Goal: Task Accomplishment & Management: Complete application form

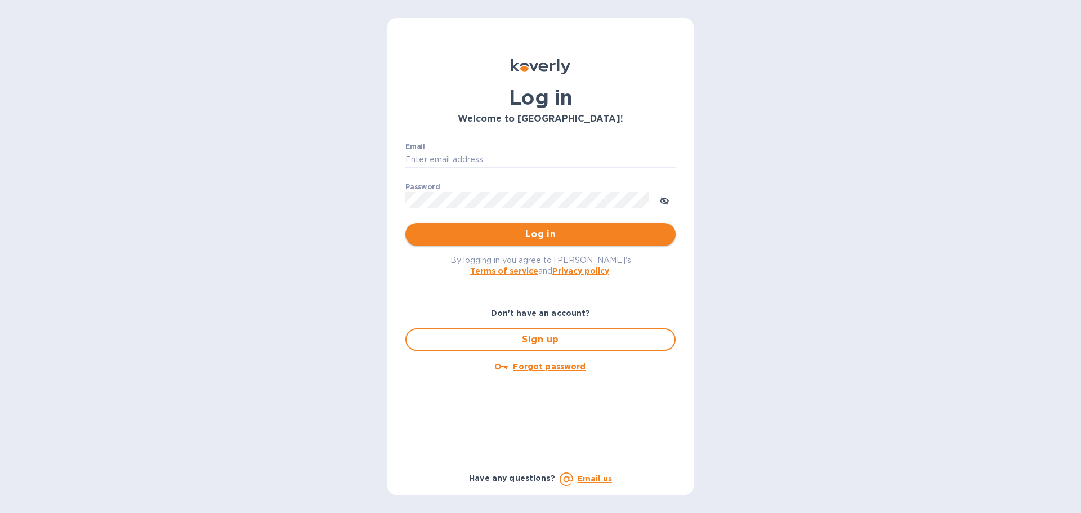
type input "[PERSON_NAME][EMAIL_ADDRESS][PERSON_NAME][DOMAIN_NAME]"
click at [501, 235] on span "Log in" at bounding box center [540, 234] width 252 height 14
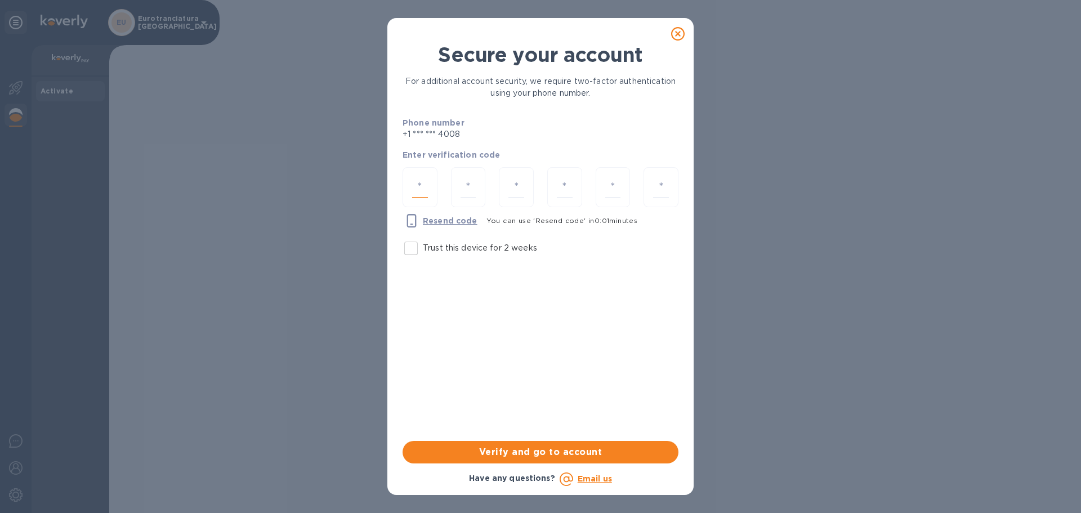
click at [426, 189] on input "number" at bounding box center [420, 187] width 16 height 21
type input "4"
type input "5"
type input "9"
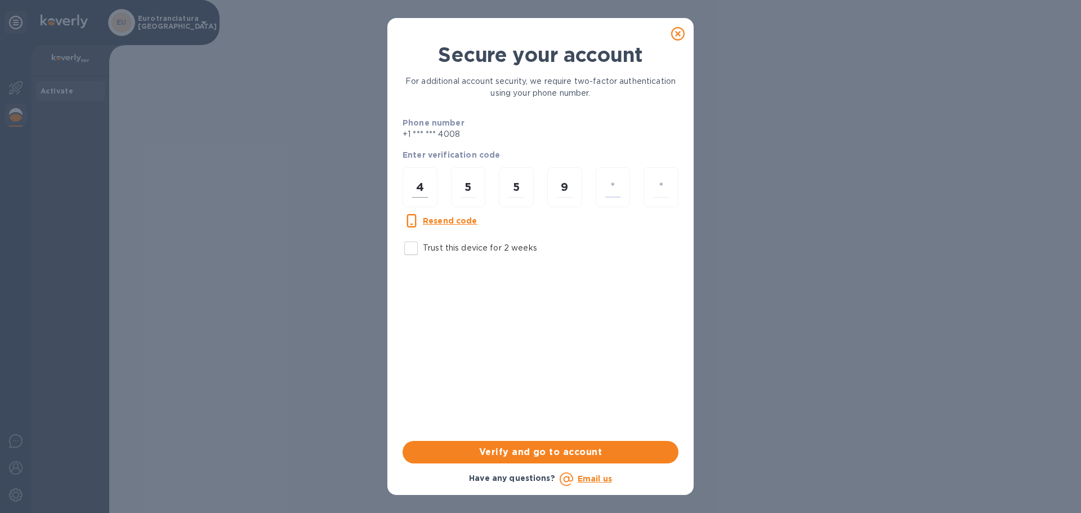
type input "8"
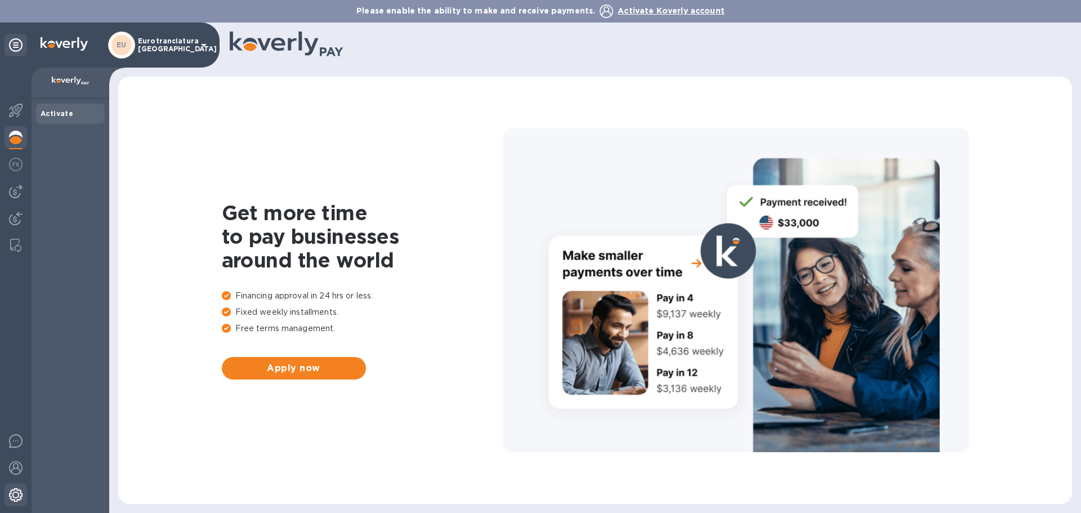
click at [14, 489] on img at bounding box center [16, 495] width 14 height 14
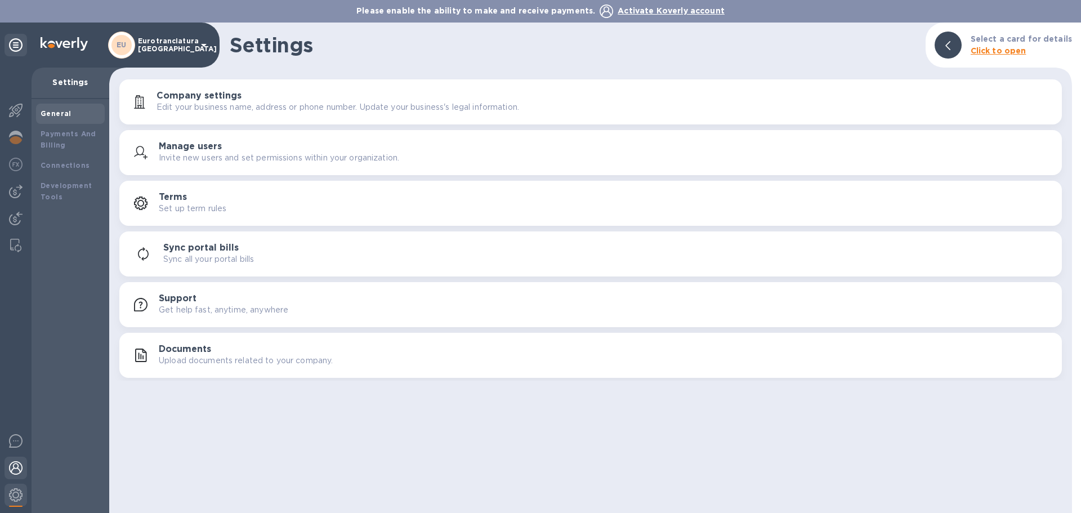
click at [11, 465] on img at bounding box center [16, 468] width 14 height 14
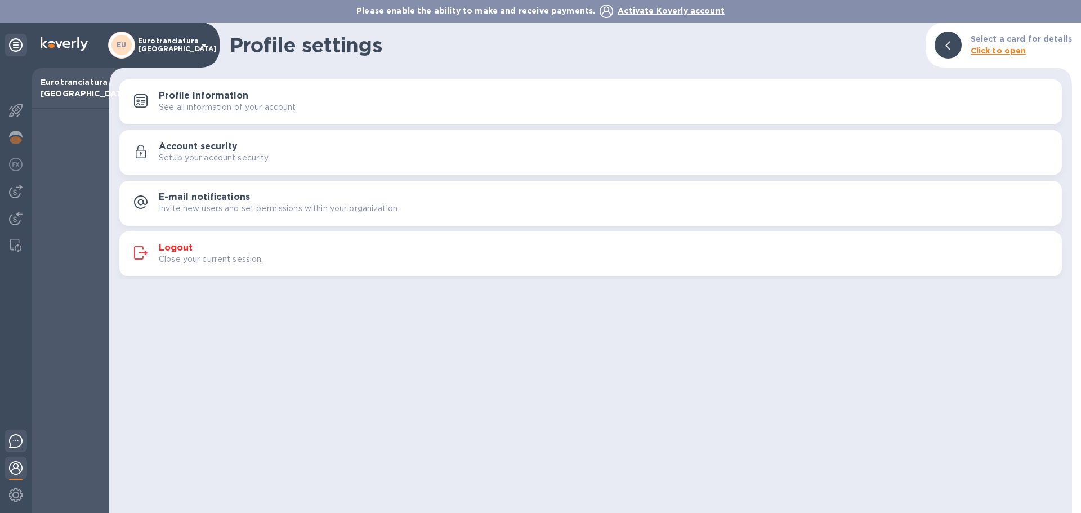
click at [16, 437] on img at bounding box center [16, 441] width 14 height 14
click at [723, 386] on div "Profile settings Select a card for details Click to open Profile information Se…" at bounding box center [590, 268] width 962 height 490
click at [956, 41] on div at bounding box center [947, 45] width 27 height 27
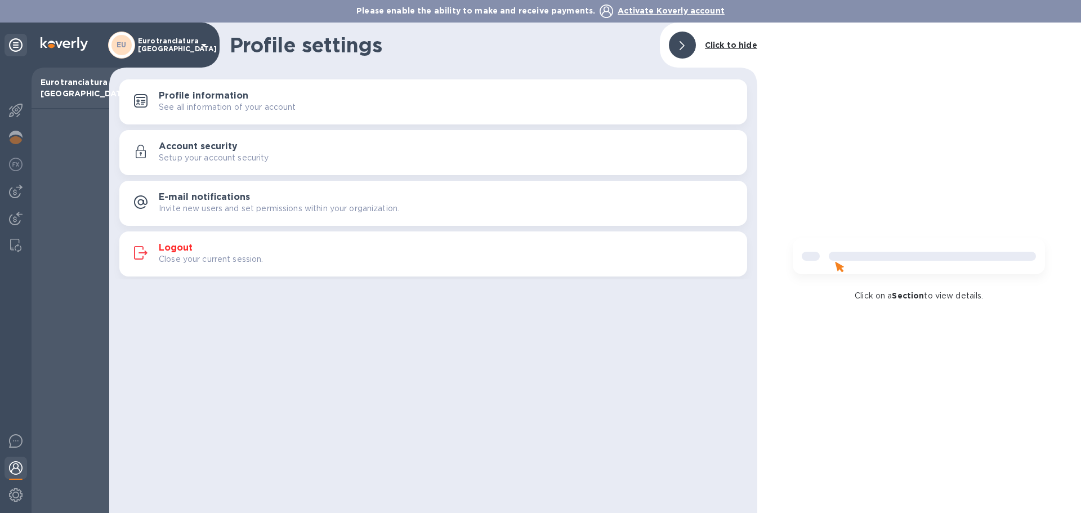
click at [688, 42] on div at bounding box center [682, 45] width 27 height 27
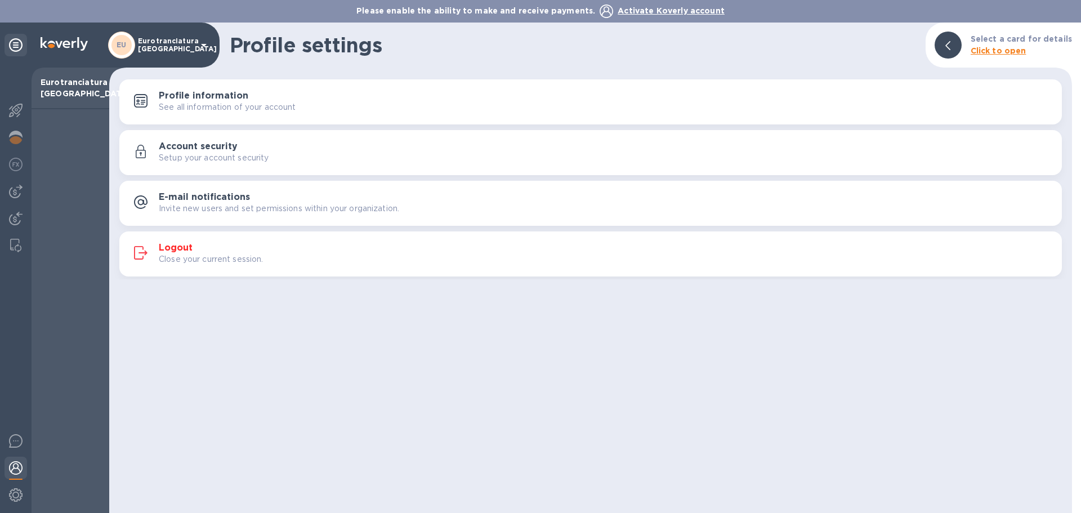
click at [203, 44] on icon at bounding box center [204, 45] width 6 height 3
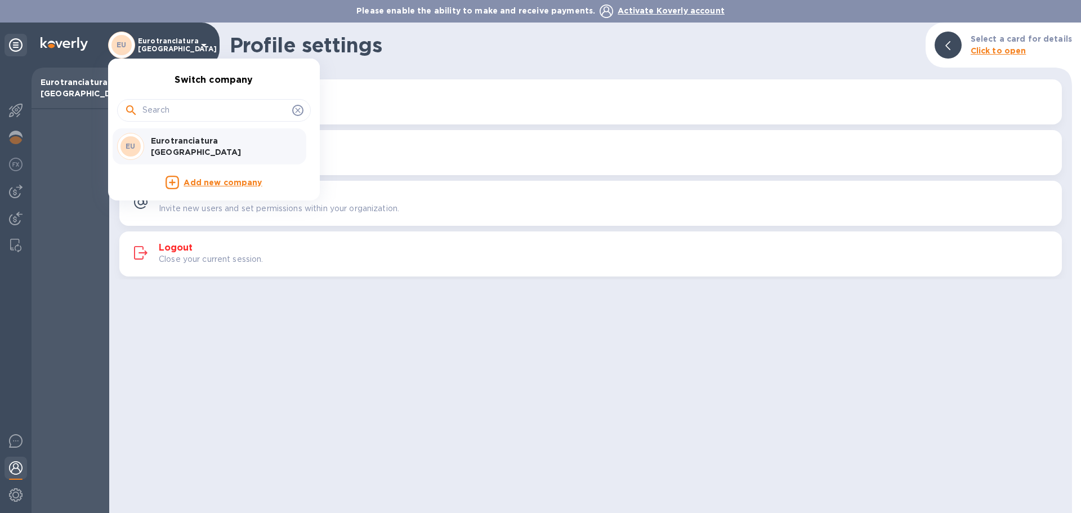
click at [57, 119] on div at bounding box center [540, 256] width 1081 height 513
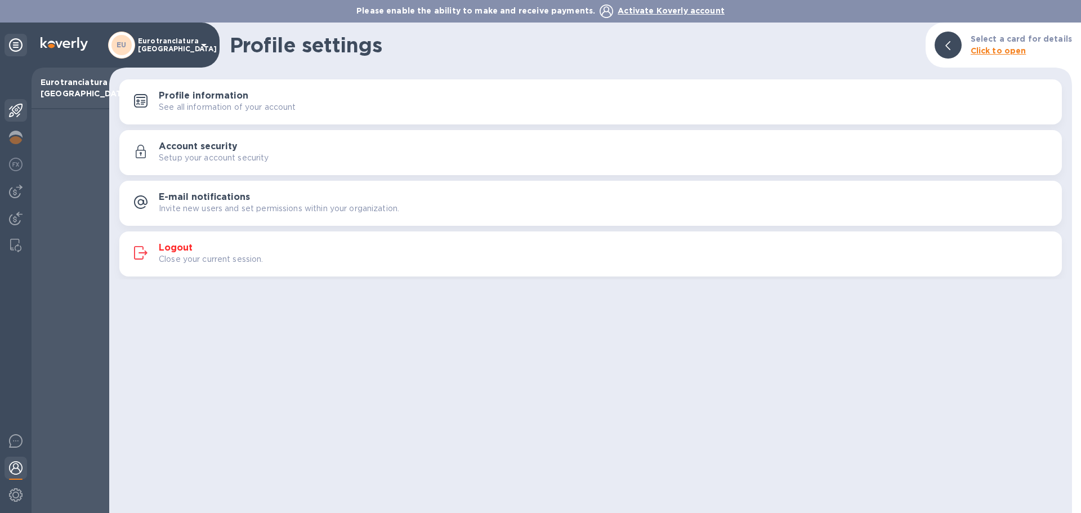
click at [17, 105] on img at bounding box center [16, 111] width 14 height 14
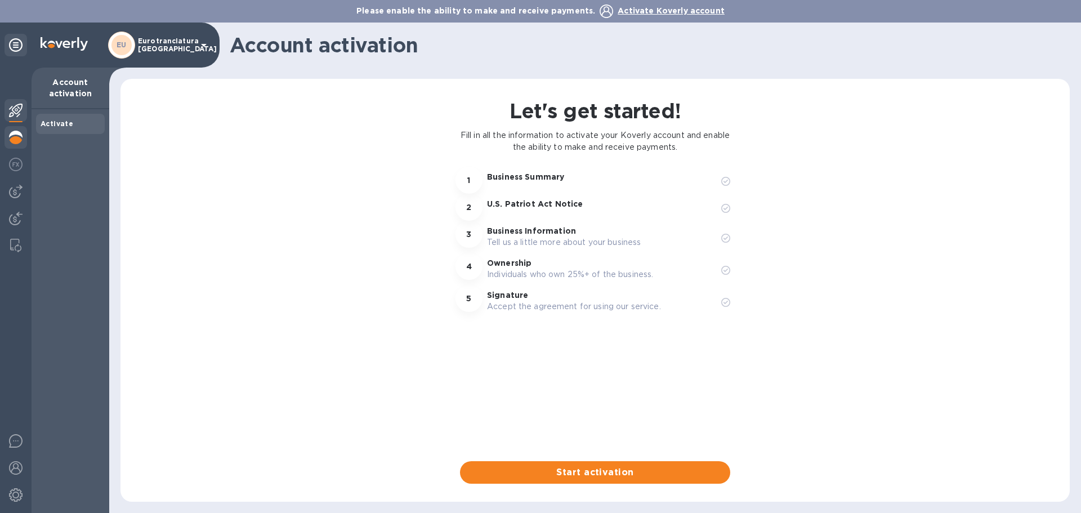
click at [13, 136] on img at bounding box center [16, 138] width 14 height 14
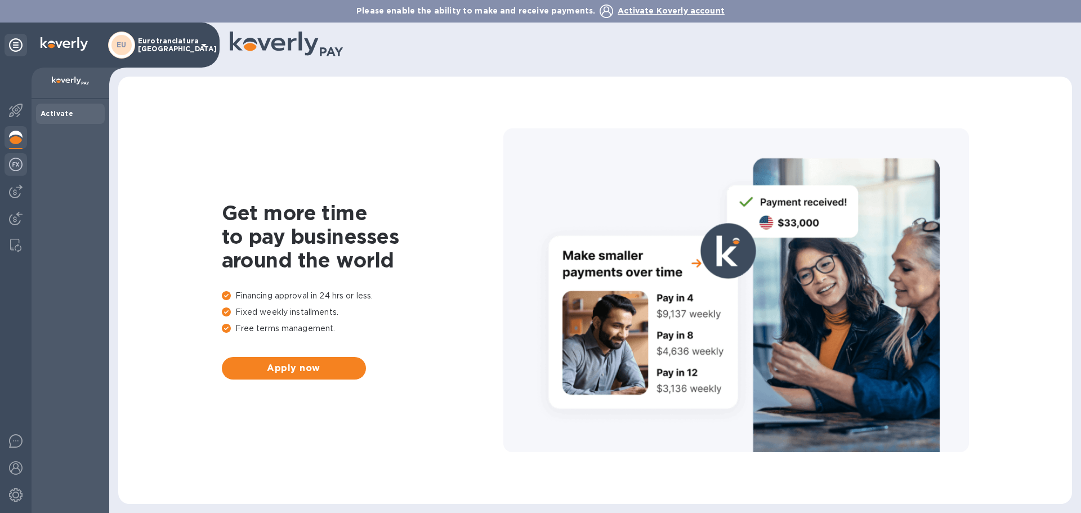
click at [19, 166] on img at bounding box center [16, 165] width 14 height 14
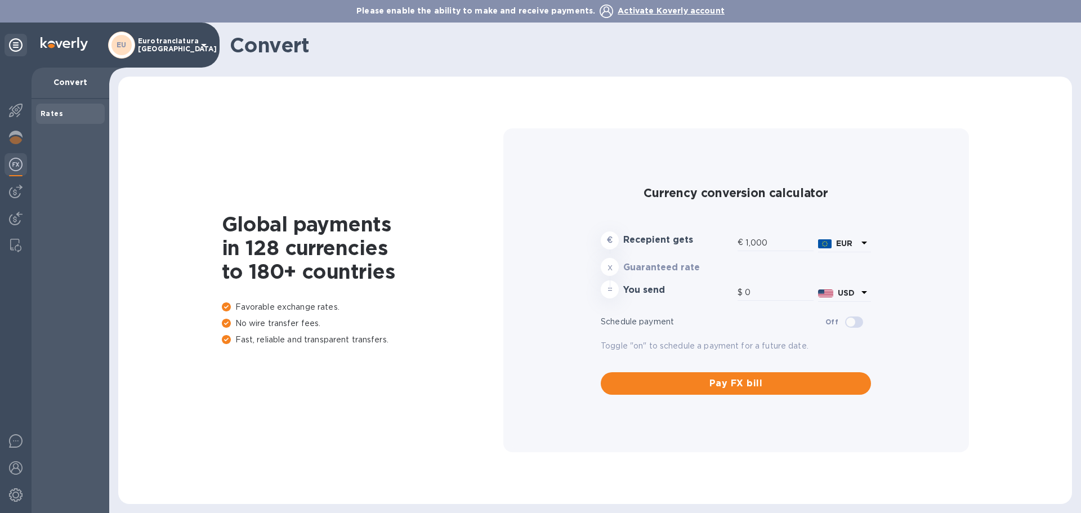
type input "1,177.07"
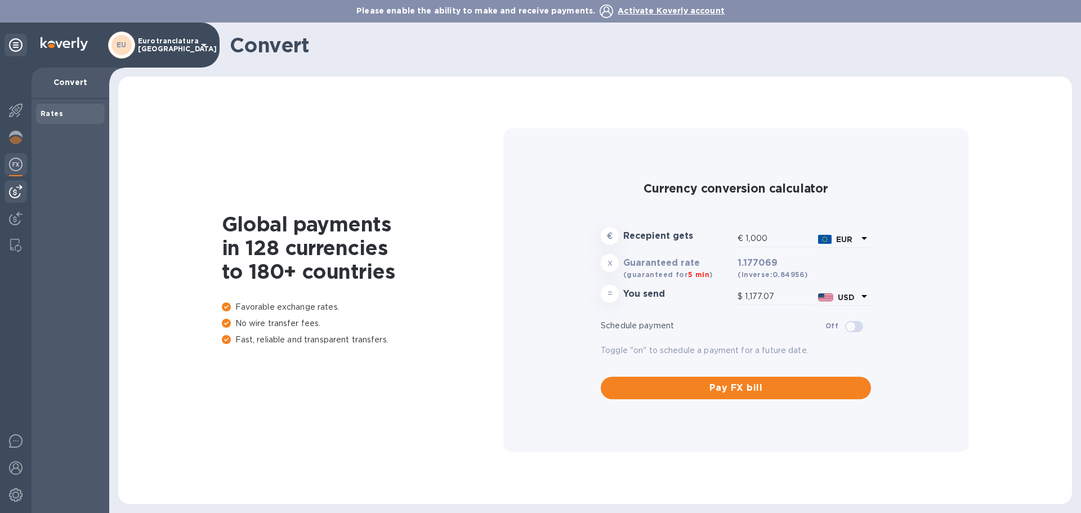
click at [15, 191] on img at bounding box center [16, 192] width 14 height 14
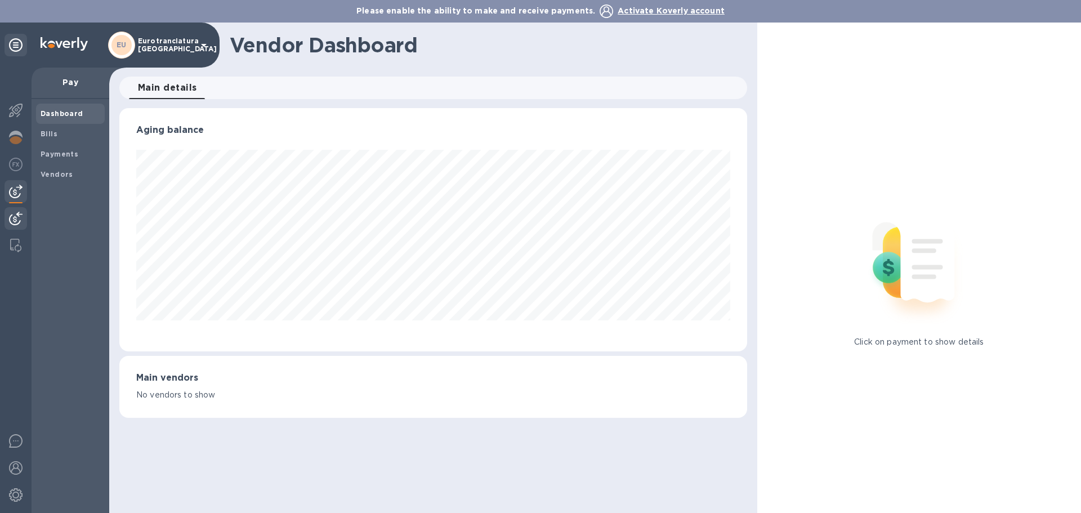
scroll to position [243, 627]
click at [45, 133] on b "Bills" at bounding box center [49, 133] width 17 height 8
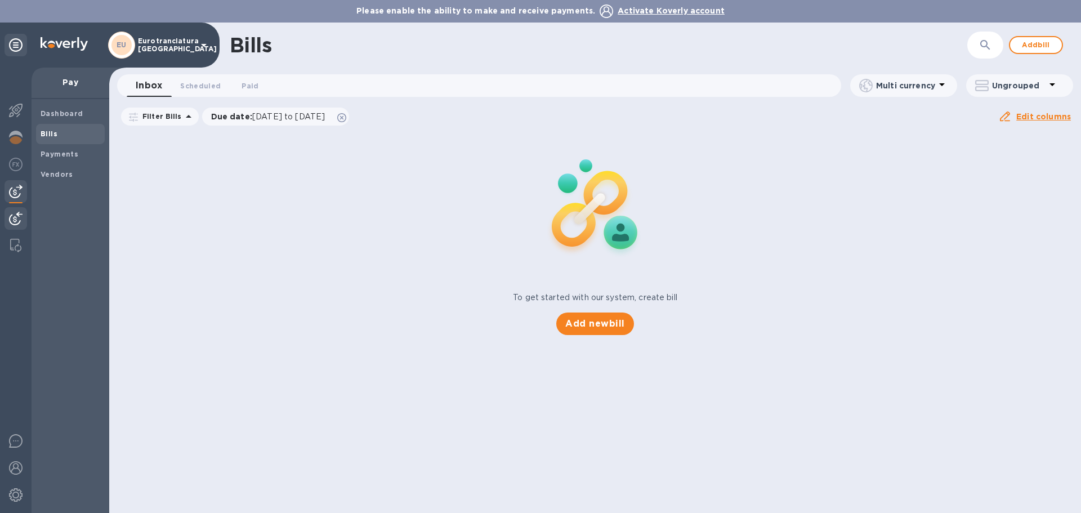
click at [11, 208] on div at bounding box center [16, 219] width 23 height 25
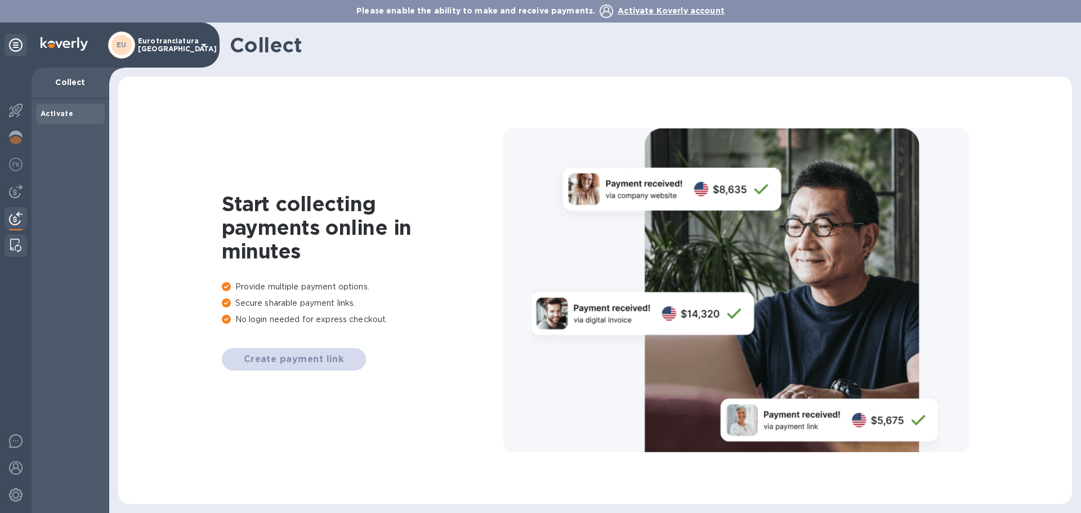
click at [8, 243] on div at bounding box center [16, 245] width 20 height 23
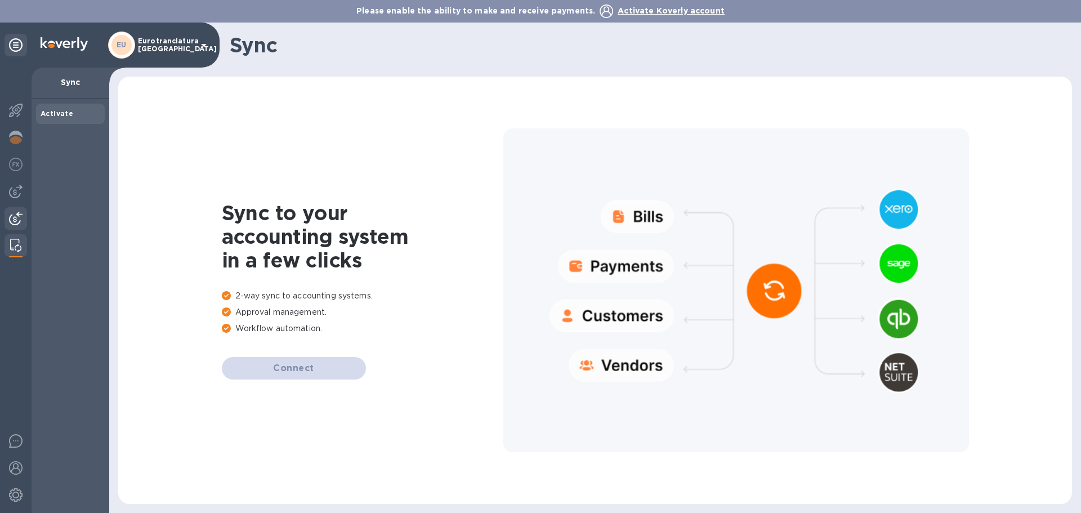
click at [13, 220] on img at bounding box center [16, 219] width 14 height 14
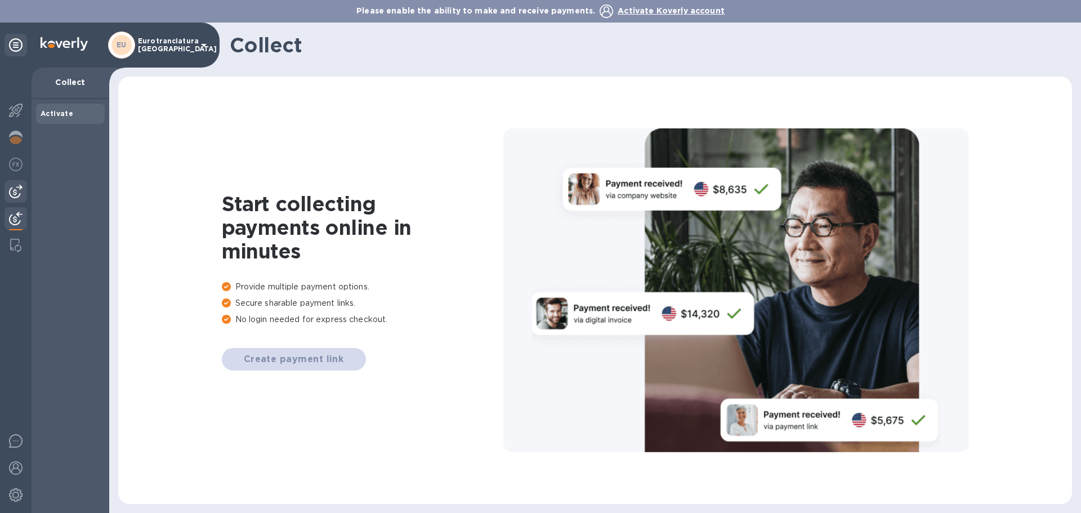
click at [16, 187] on img at bounding box center [16, 192] width 14 height 14
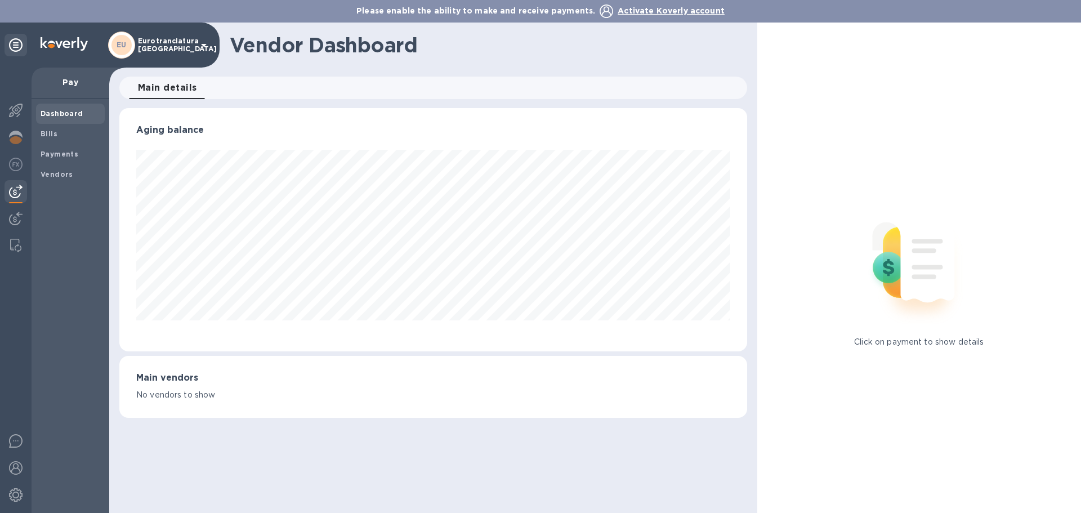
scroll to position [243, 627]
click at [72, 111] on b "Dashboard" at bounding box center [62, 113] width 43 height 8
click at [207, 44] on icon at bounding box center [204, 45] width 14 height 14
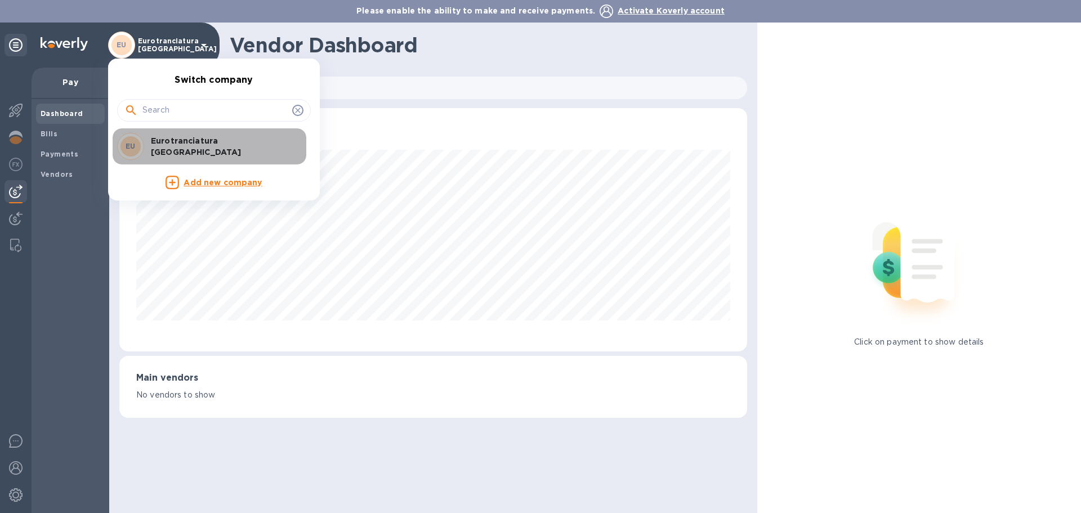
click at [221, 145] on p "Eurotranciatura [GEOGRAPHIC_DATA]" at bounding box center [222, 146] width 142 height 23
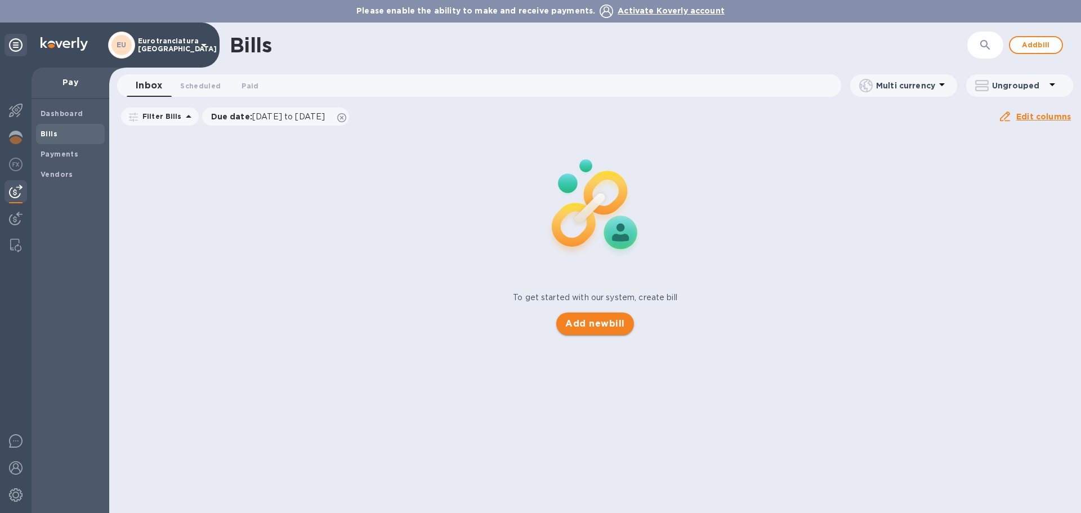
click at [594, 317] on span "Add new bill" at bounding box center [594, 324] width 59 height 14
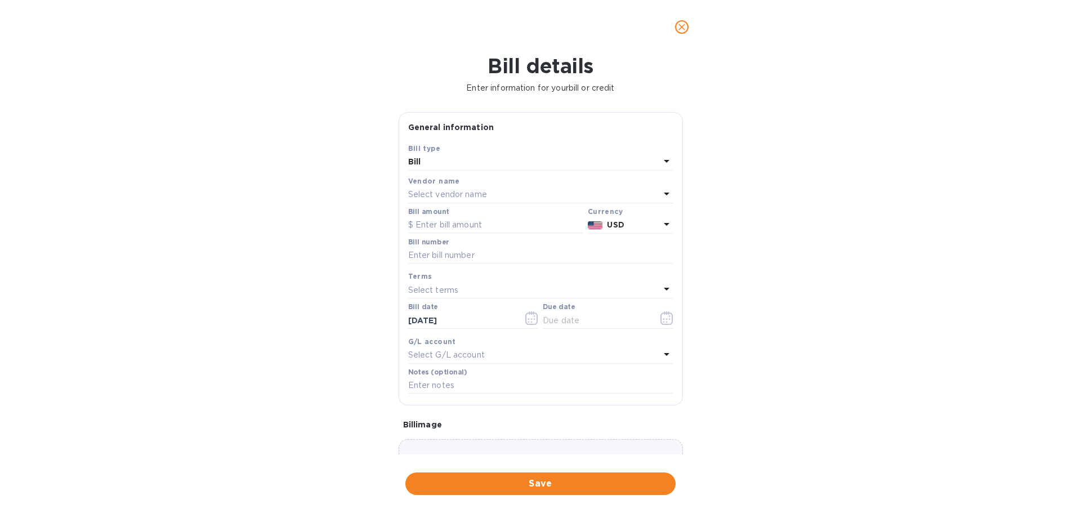
scroll to position [87, 0]
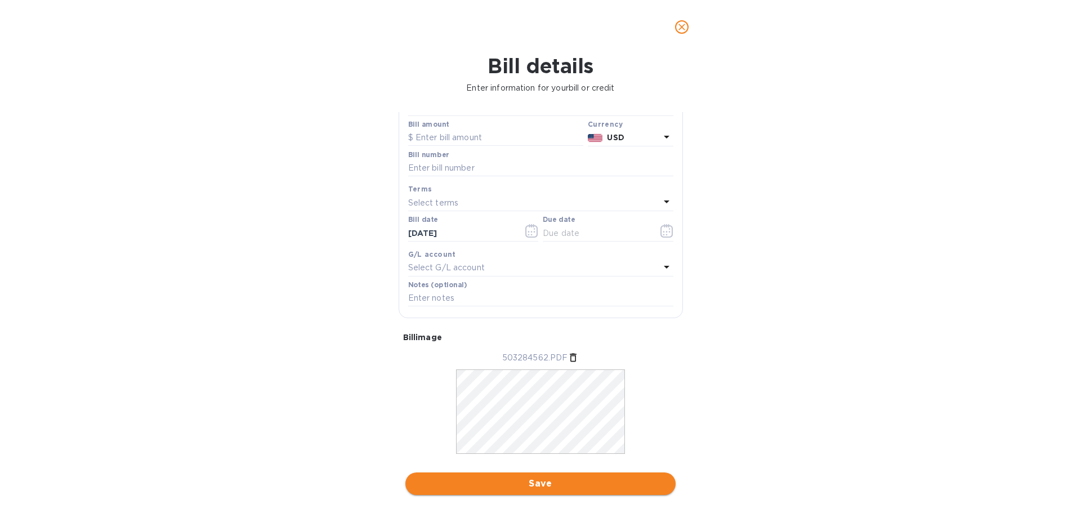
click at [522, 485] on span "Save" at bounding box center [540, 484] width 252 height 14
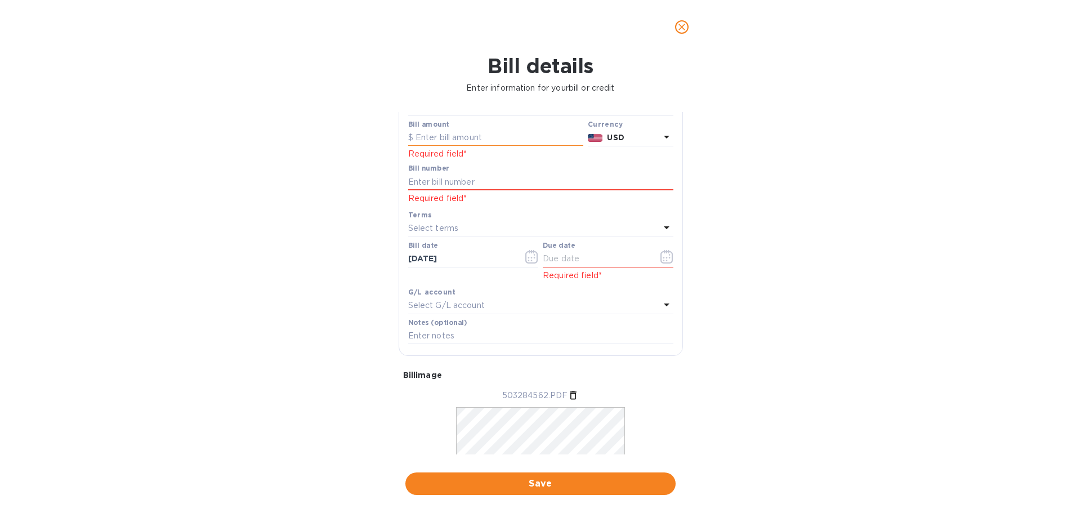
click at [474, 143] on input "text" at bounding box center [495, 137] width 175 height 17
type input "125"
click at [453, 186] on input "text" at bounding box center [540, 181] width 265 height 17
paste input "ATL503284562"
type input "ATL503284562"
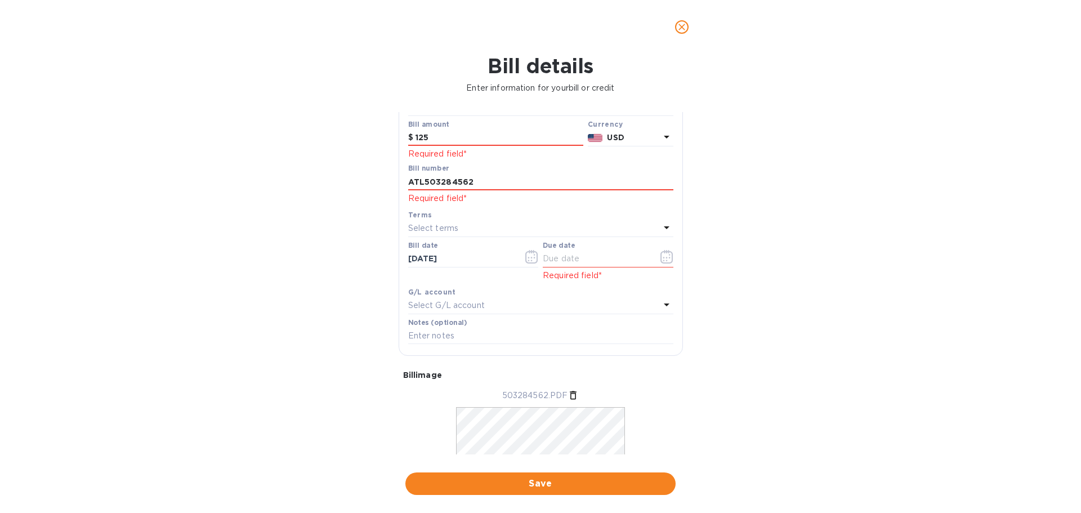
click at [468, 227] on div "Select terms" at bounding box center [534, 229] width 252 height 16
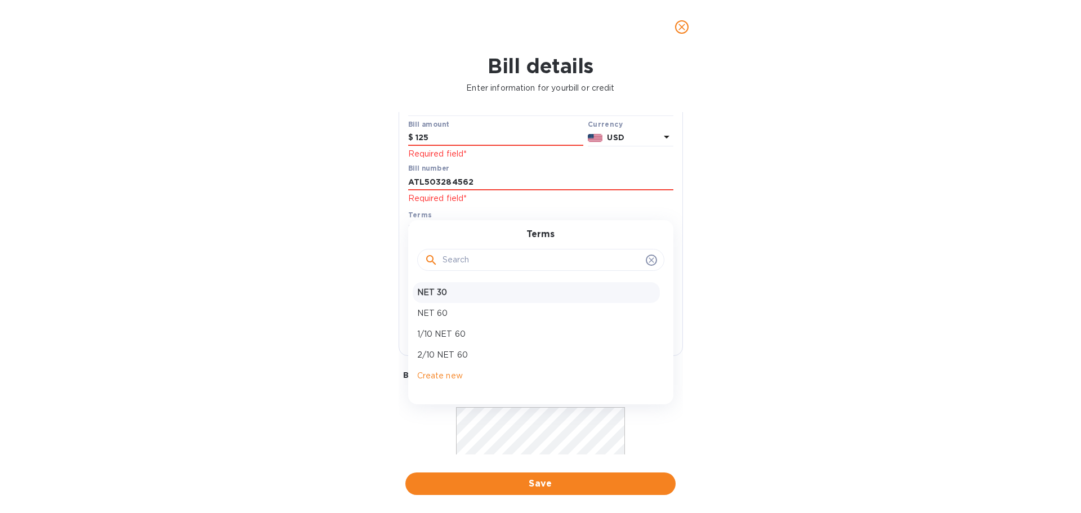
click at [446, 298] on p "NET 30" at bounding box center [536, 292] width 238 height 12
type input "09/14/2025"
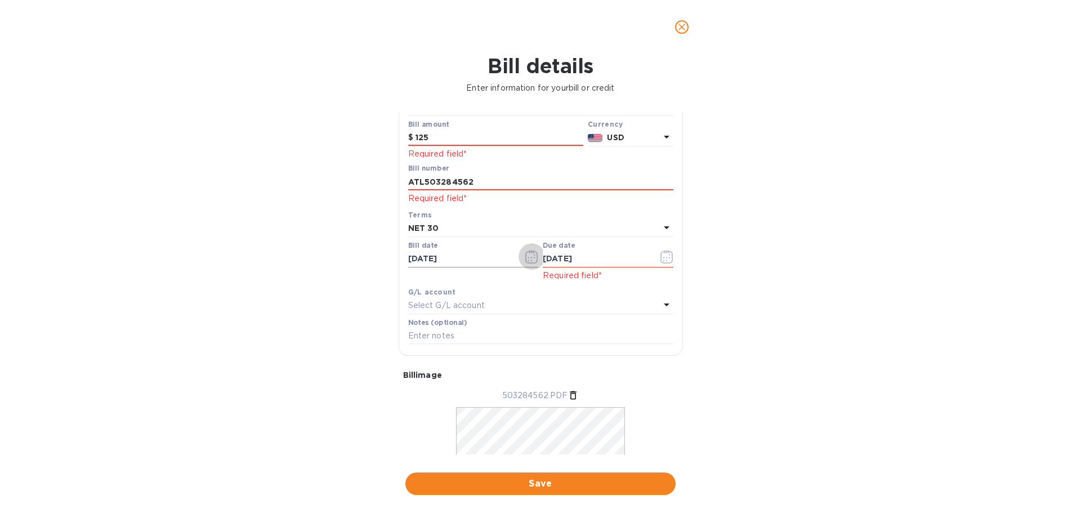
click at [530, 262] on icon "button" at bounding box center [531, 257] width 13 height 14
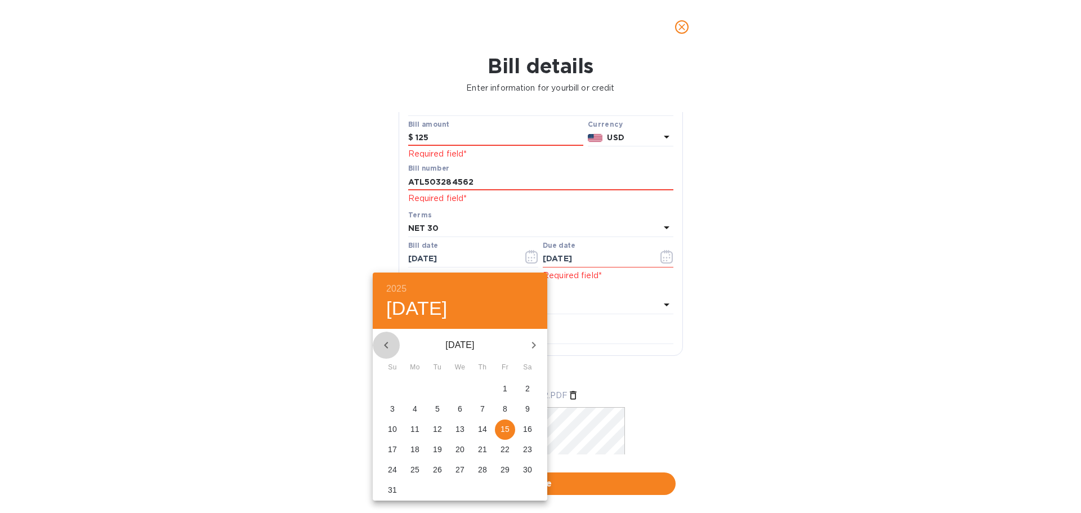
click at [385, 338] on icon "button" at bounding box center [386, 345] width 14 height 14
click at [438, 432] on p "17" at bounding box center [437, 428] width 9 height 11
type input "06/17/2025"
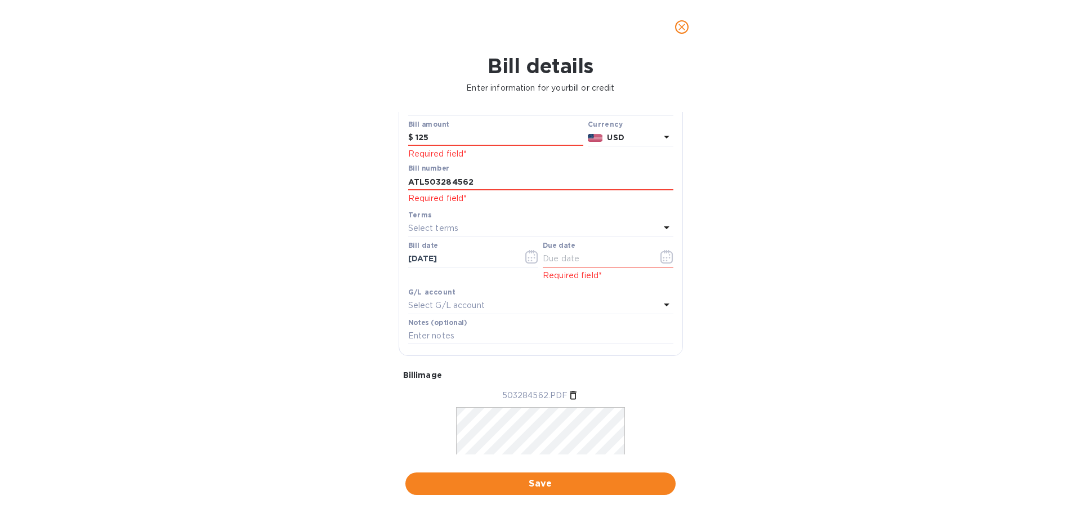
click at [469, 236] on div "Select terms" at bounding box center [534, 229] width 252 height 16
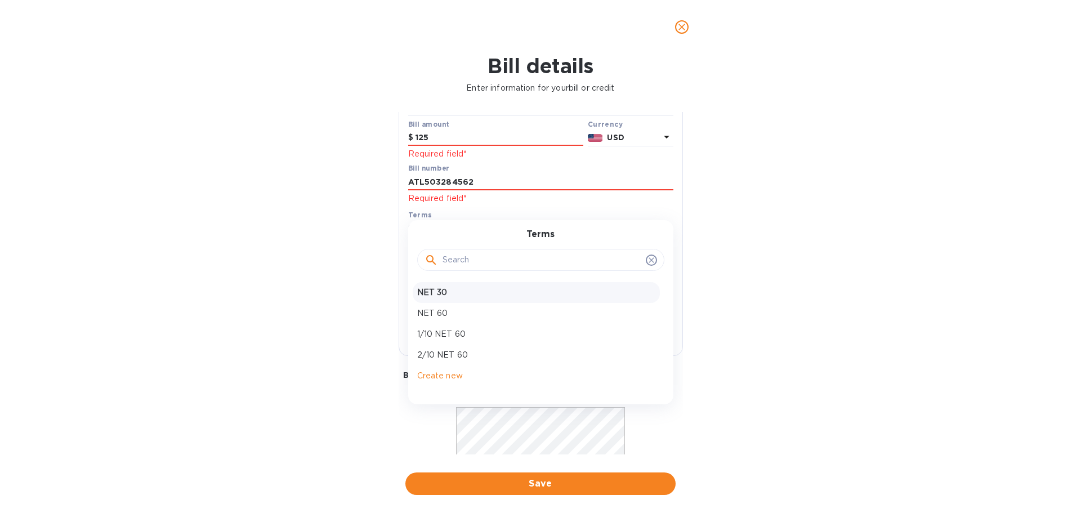
click at [447, 294] on p "NET 30" at bounding box center [536, 292] width 238 height 12
type input "07/17/2025"
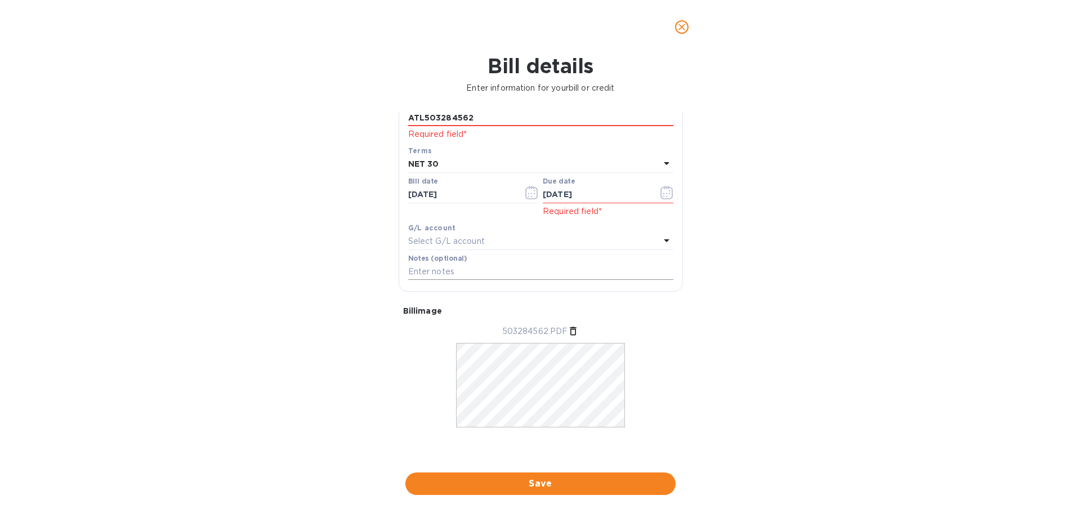
scroll to position [158, 0]
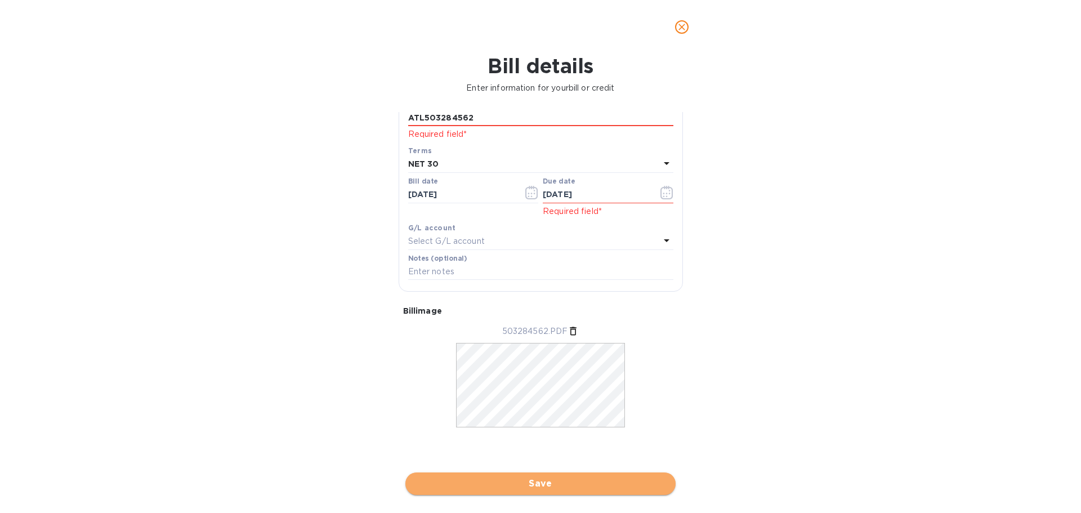
click at [556, 484] on span "Save" at bounding box center [540, 484] width 252 height 14
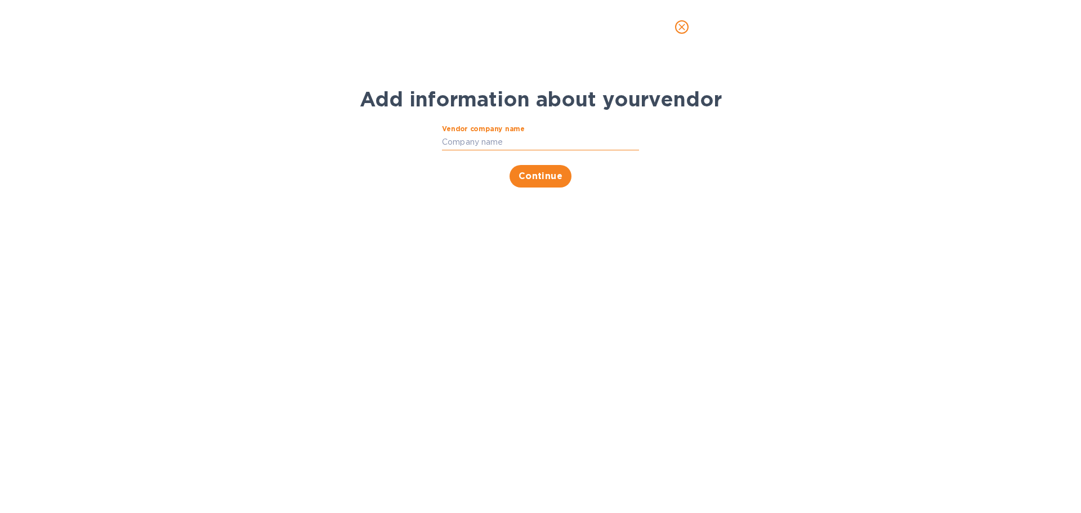
click at [496, 146] on input "Vendor company name" at bounding box center [540, 142] width 197 height 17
type input "Jas Forwarding"
click at [549, 180] on span "Continue" at bounding box center [540, 176] width 44 height 14
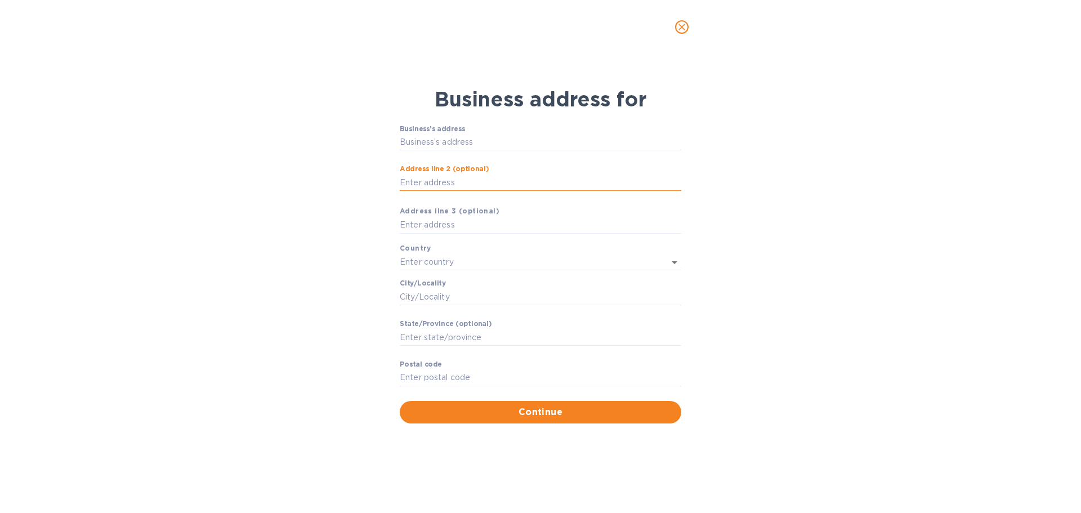
click at [538, 188] on input "Аddress line 2 (optional)" at bounding box center [540, 182] width 281 height 17
click at [456, 182] on input "Аddress line 2 (optional)" at bounding box center [540, 182] width 281 height 17
type input "6165 Barfield Road"
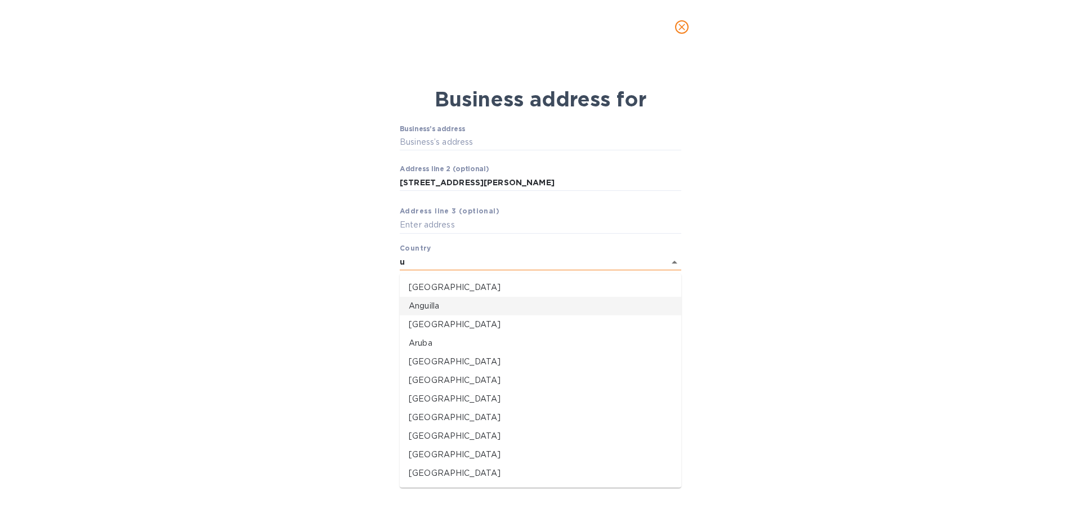
click at [455, 262] on input "u" at bounding box center [525, 262] width 250 height 16
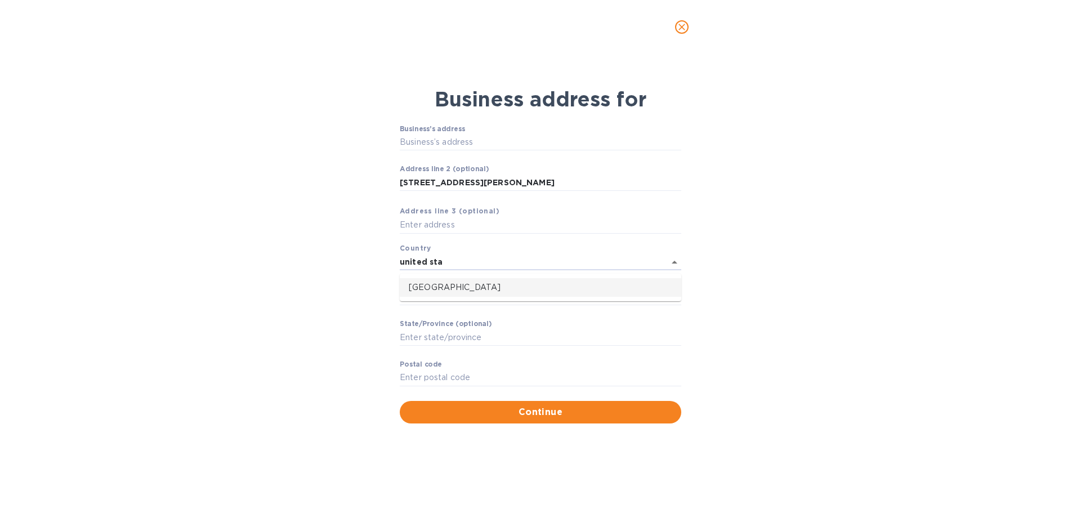
click at [432, 291] on p "United States" at bounding box center [540, 287] width 263 height 12
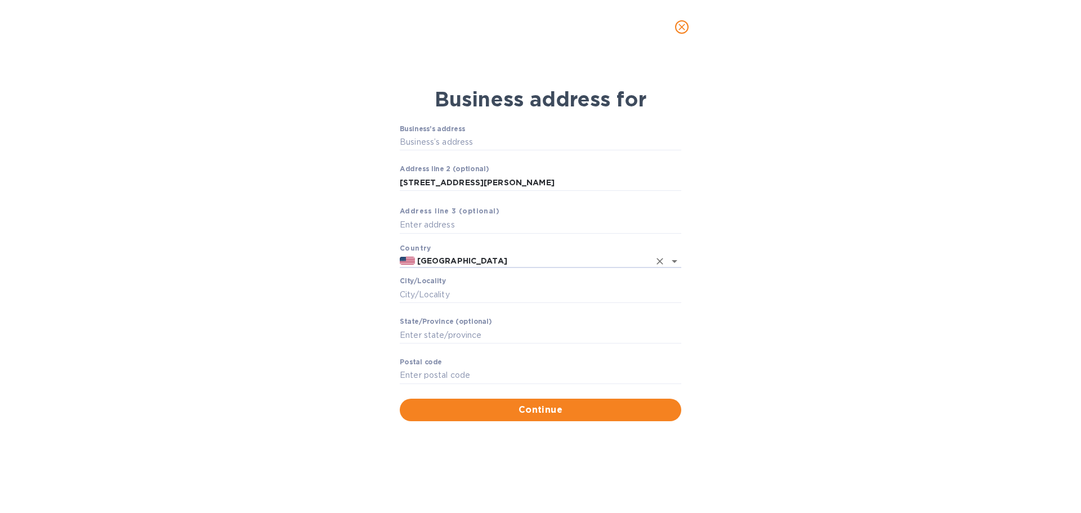
type input "United States"
click at [837, 333] on div "Business address for Business’s аddress ​ Аddress line 2 (optional) 6165 Barfie…" at bounding box center [540, 283] width 1081 height 459
click at [492, 295] on input "Сity/Locаlity" at bounding box center [540, 294] width 281 height 17
type input "Atlanta"
drag, startPoint x: 459, startPoint y: 339, endPoint x: 320, endPoint y: 338, distance: 138.5
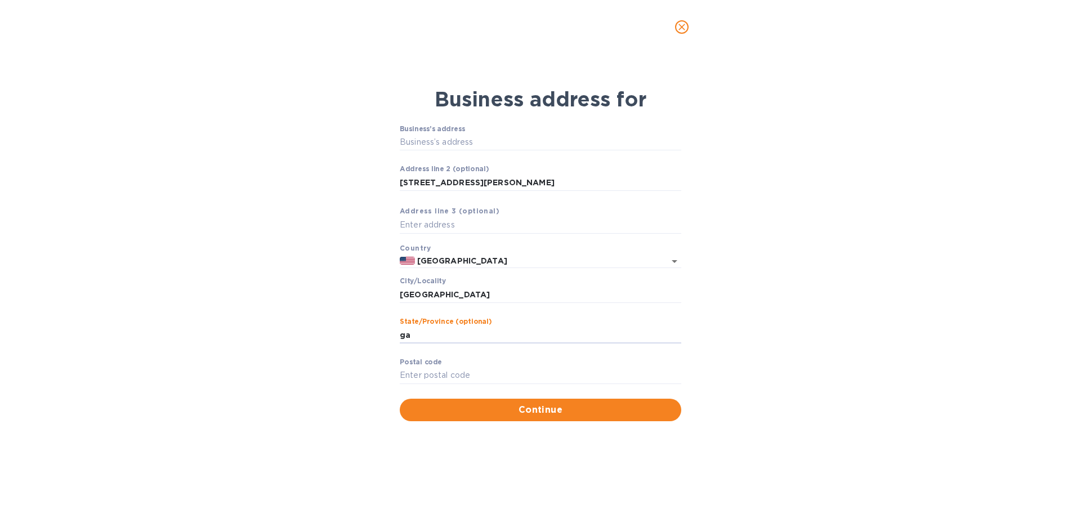
click at [320, 338] on div "Business’s аddress ​ Аddress line 2 (optional) 6165 Barfield Road ​ Аddress lin…" at bounding box center [540, 273] width 520 height 310
type input "GA"
type input "30328"
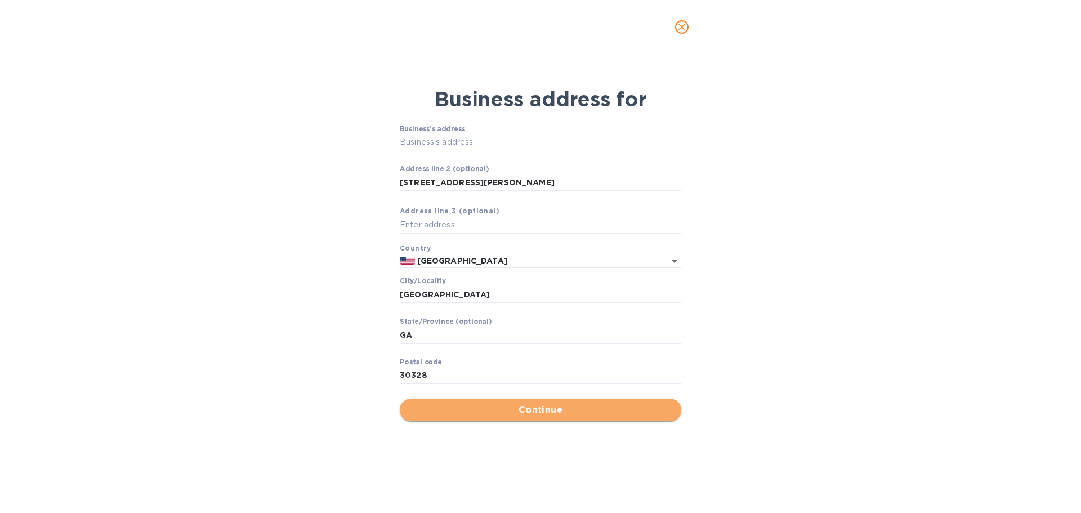
click at [477, 407] on span "Continue" at bounding box center [540, 410] width 263 height 14
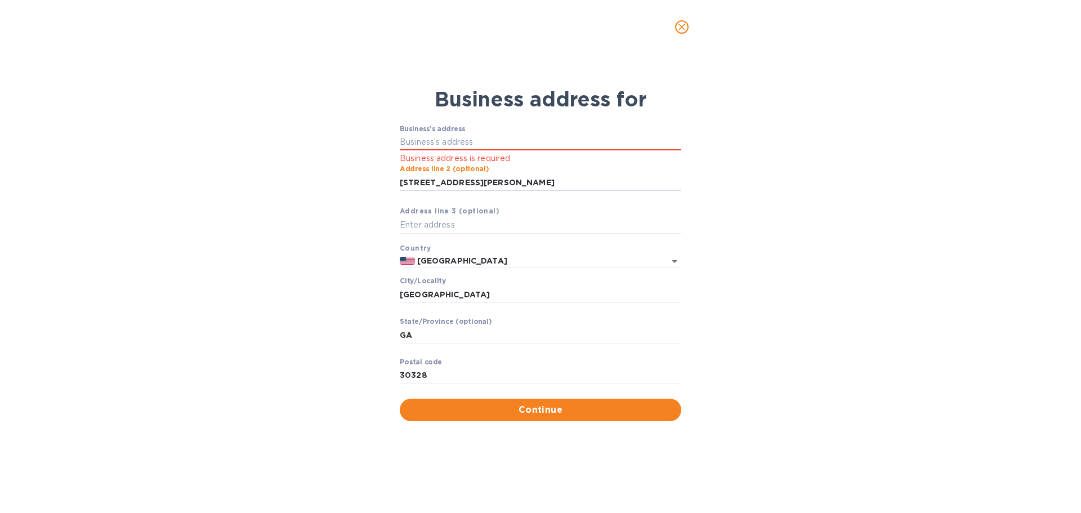
drag, startPoint x: 484, startPoint y: 183, endPoint x: 357, endPoint y: 187, distance: 126.7
click at [357, 187] on div "Business’s аddress Business address is required Аddress line 2 (optional) 6165 …" at bounding box center [540, 273] width 520 height 310
click at [428, 142] on input "Business’s аddress" at bounding box center [540, 142] width 281 height 17
paste input "6165 Barfield Road"
type input "6165 Barfield Road"
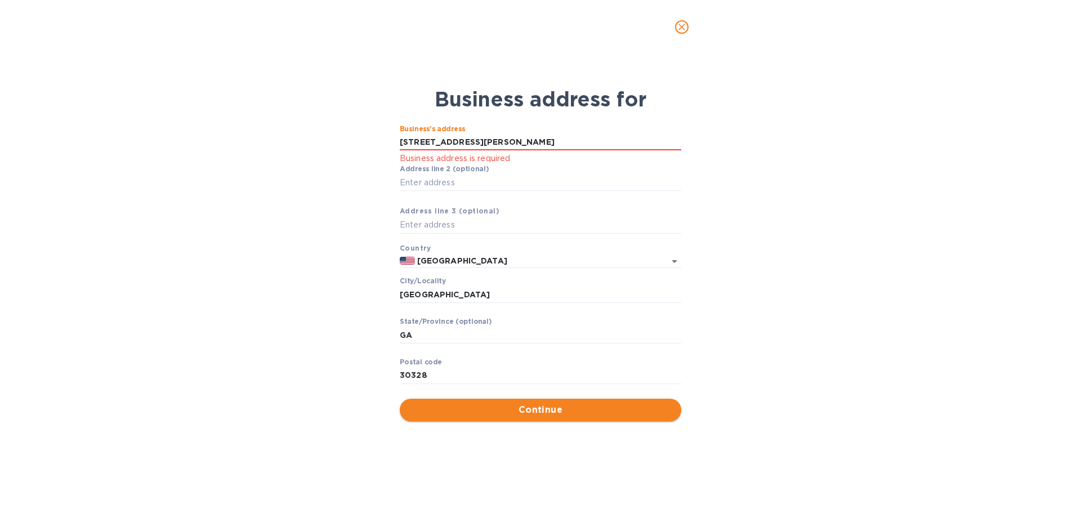
click at [527, 409] on span "Continue" at bounding box center [540, 410] width 263 height 14
click at [516, 409] on span "Continue" at bounding box center [540, 410] width 263 height 14
drag, startPoint x: 682, startPoint y: 33, endPoint x: 682, endPoint y: 51, distance: 18.6
click at [682, 32] on icon "close" at bounding box center [681, 26] width 11 height 11
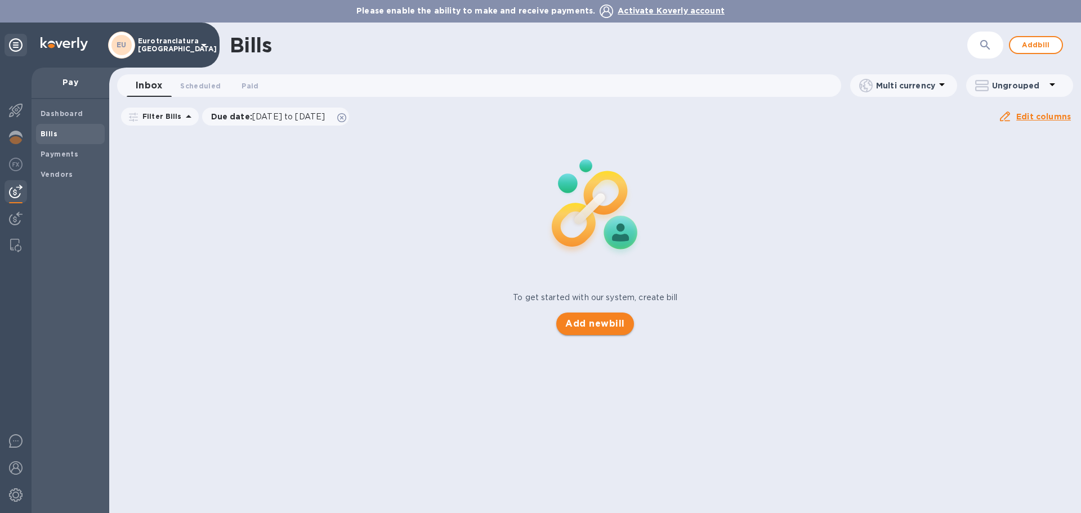
click at [594, 324] on span "Add new bill" at bounding box center [594, 324] width 59 height 14
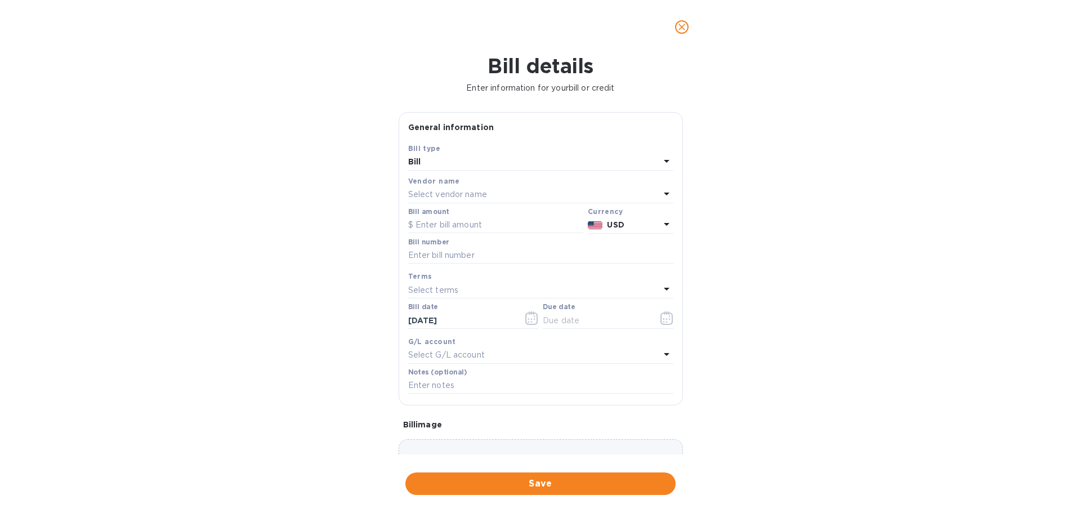
click at [470, 193] on p "Select vendor name" at bounding box center [447, 195] width 79 height 12
click at [478, 230] on input "text" at bounding box center [541, 226] width 199 height 17
type input "jas"
click at [647, 225] on icon at bounding box center [651, 225] width 9 height 9
click at [718, 252] on div "Bill details Enter information for your bill or credit General information Save…" at bounding box center [540, 283] width 1081 height 459
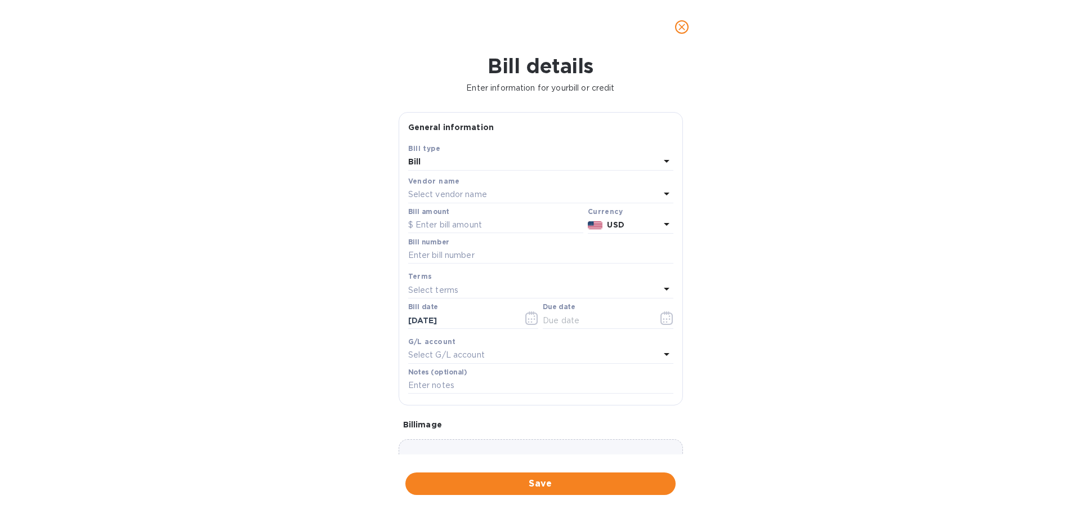
click at [660, 193] on icon at bounding box center [667, 194] width 14 height 14
click at [501, 232] on input "text" at bounding box center [541, 226] width 199 height 17
type input "jas forwarding"
click button "Save" at bounding box center [0, 0] width 0 height 0
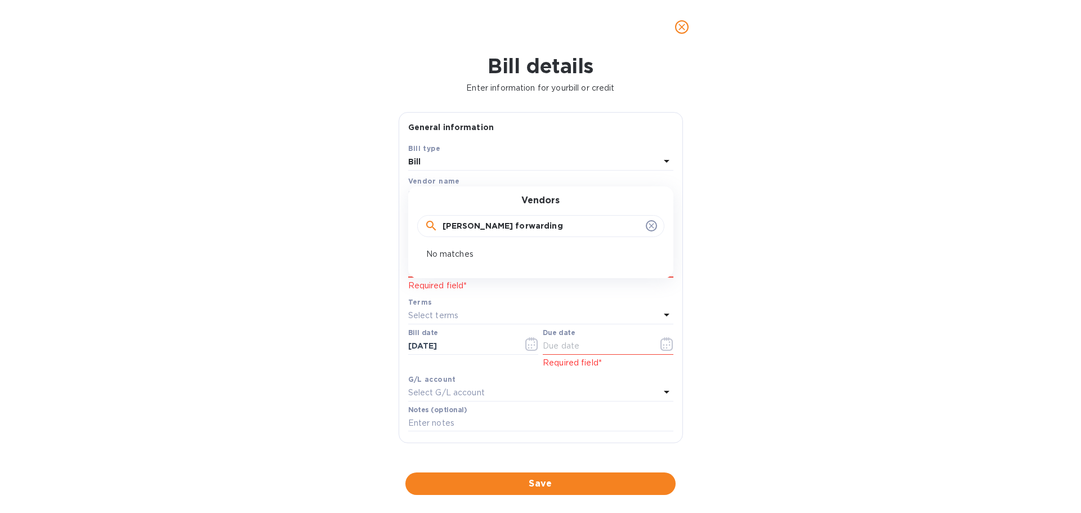
drag, startPoint x: 782, startPoint y: 289, endPoint x: 756, endPoint y: 280, distance: 27.1
click at [782, 289] on div "Bill details Enter information for your bill or credit General information Save…" at bounding box center [540, 283] width 1081 height 459
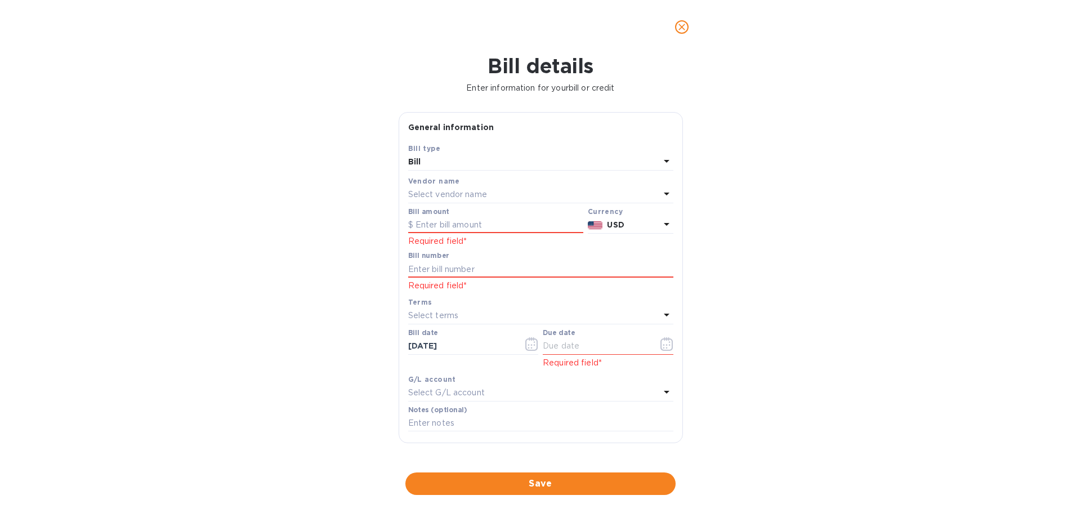
click at [662, 195] on icon at bounding box center [667, 194] width 14 height 14
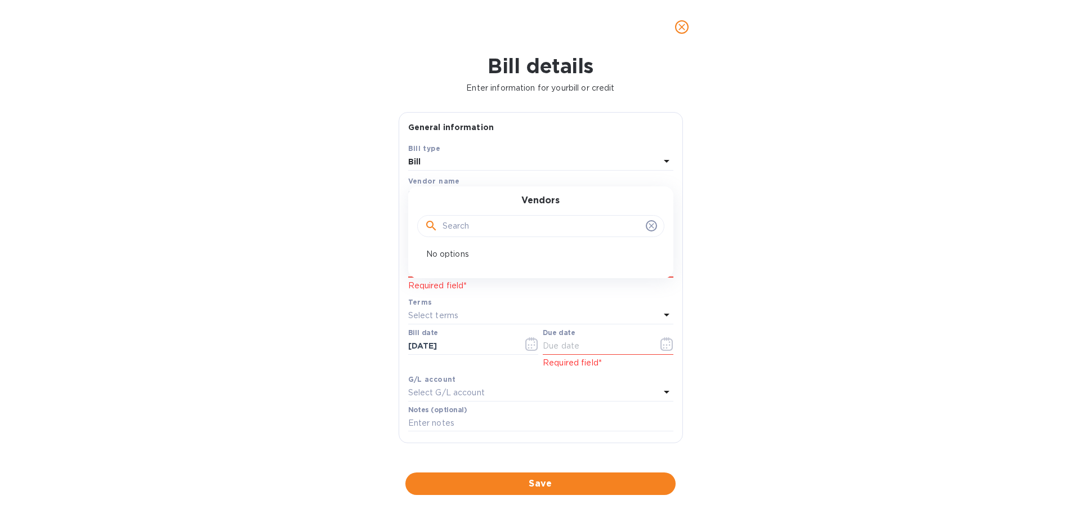
click at [648, 229] on icon at bounding box center [650, 225] width 5 height 5
click at [434, 223] on icon at bounding box center [431, 226] width 14 height 14
click at [430, 226] on icon at bounding box center [431, 226] width 14 height 14
click at [464, 226] on input "text" at bounding box center [541, 226] width 199 height 17
type input "jas"
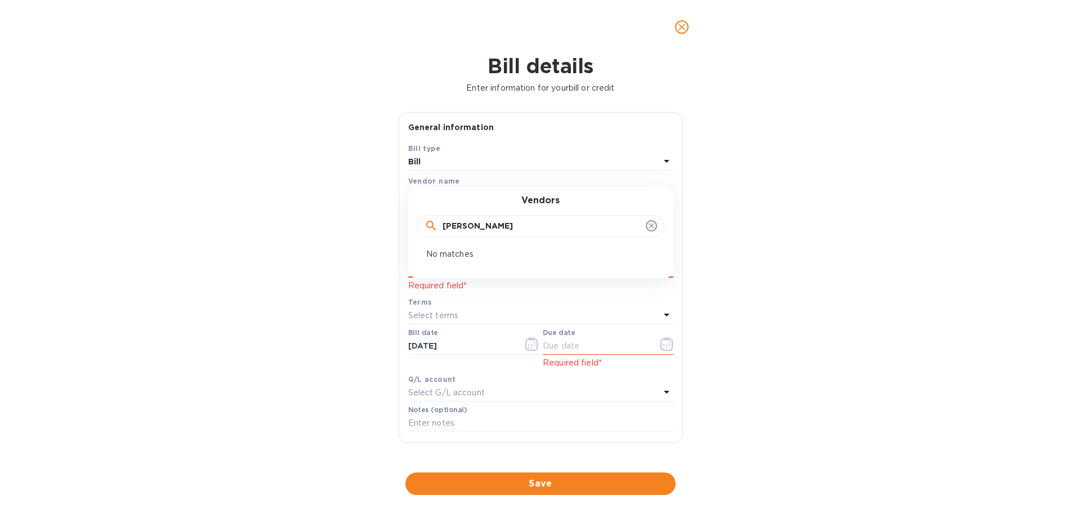
click at [650, 225] on icon at bounding box center [651, 225] width 9 height 9
click at [813, 227] on div "Bill details Enter information for your bill or credit General information Save…" at bounding box center [540, 283] width 1081 height 459
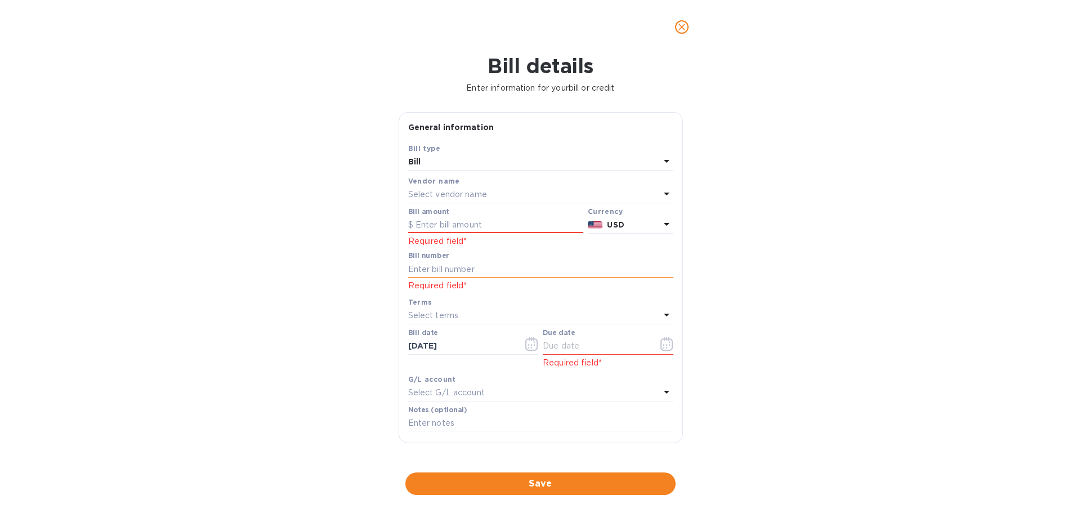
click at [473, 268] on input "text" at bounding box center [540, 269] width 265 height 17
click at [465, 232] on input "text" at bounding box center [495, 225] width 175 height 17
click at [476, 227] on input "text" at bounding box center [495, 225] width 175 height 17
type input "125"
click at [485, 270] on input "text" at bounding box center [540, 269] width 265 height 17
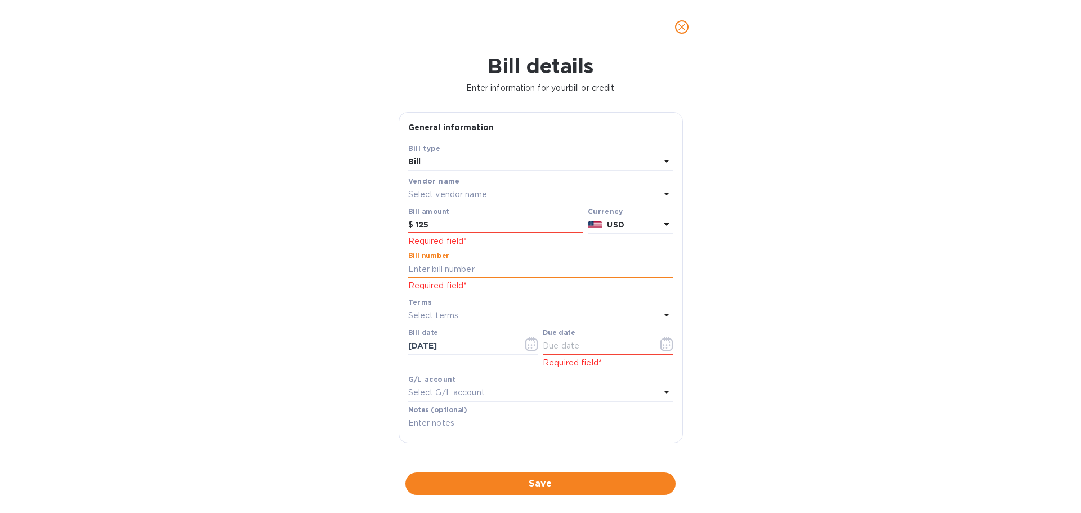
click at [450, 270] on input "text" at bounding box center [540, 269] width 265 height 17
type input "ATL503284562"
click at [451, 317] on p "Select terms" at bounding box center [433, 316] width 51 height 12
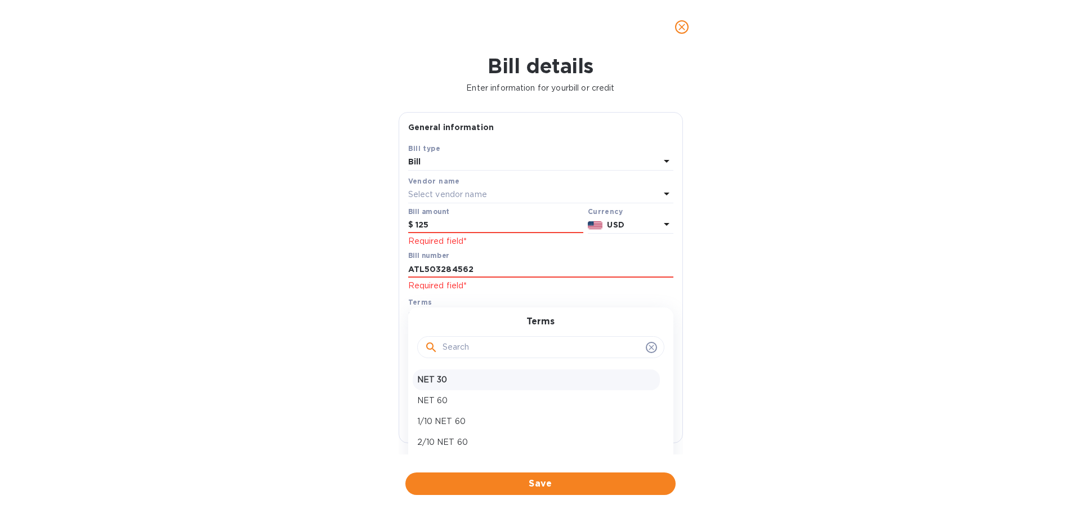
click at [459, 382] on p "NET 30" at bounding box center [536, 380] width 238 height 12
type input "09/14/2025"
click at [526, 348] on icon "button" at bounding box center [531, 344] width 13 height 14
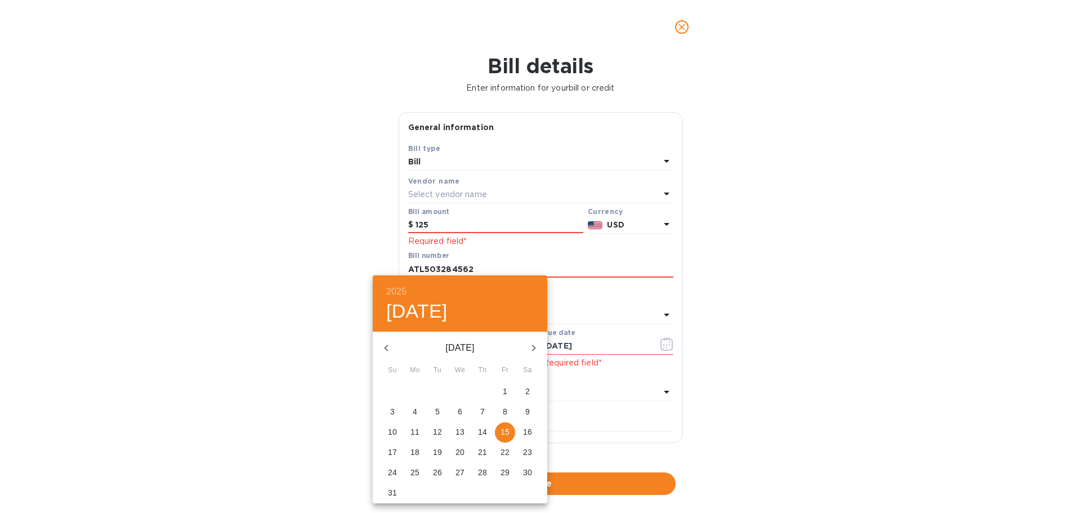
click at [387, 350] on icon "button" at bounding box center [386, 347] width 4 height 7
click at [436, 430] on p "17" at bounding box center [437, 431] width 9 height 11
type input "06/17/2025"
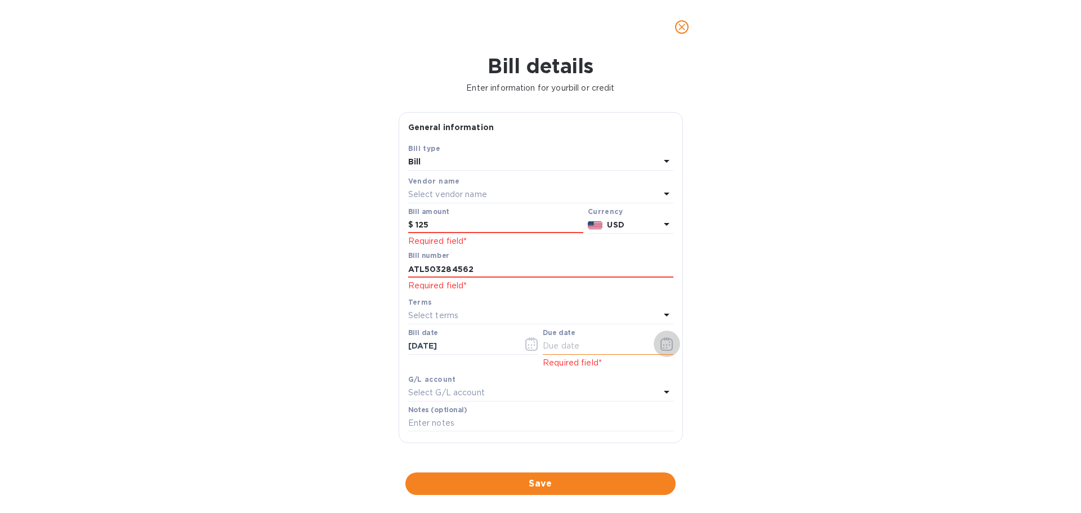
click at [662, 351] on icon "button" at bounding box center [666, 344] width 13 height 14
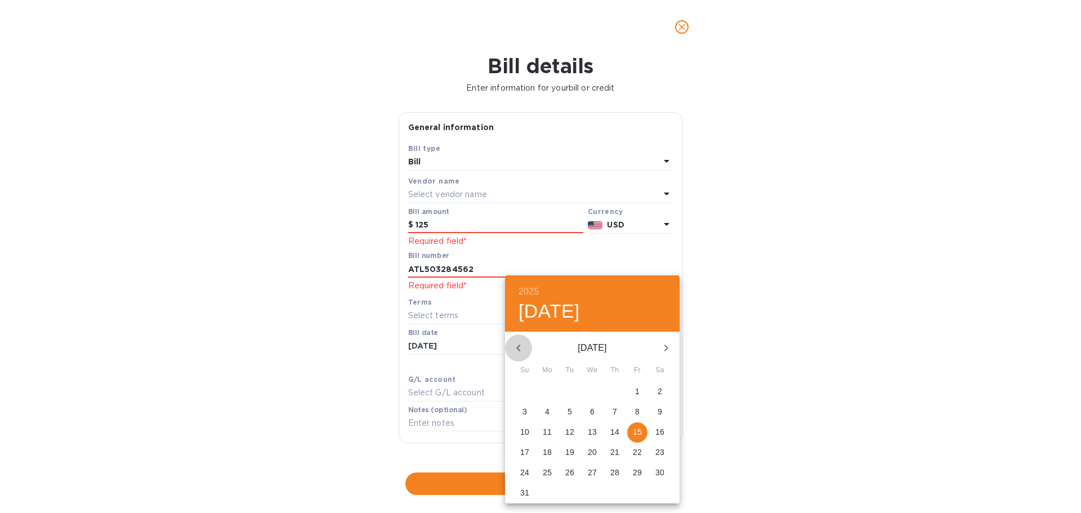
click at [518, 347] on icon "button" at bounding box center [518, 347] width 4 height 7
click at [661, 343] on icon "button" at bounding box center [666, 348] width 14 height 14
click at [612, 432] on p "17" at bounding box center [614, 431] width 9 height 11
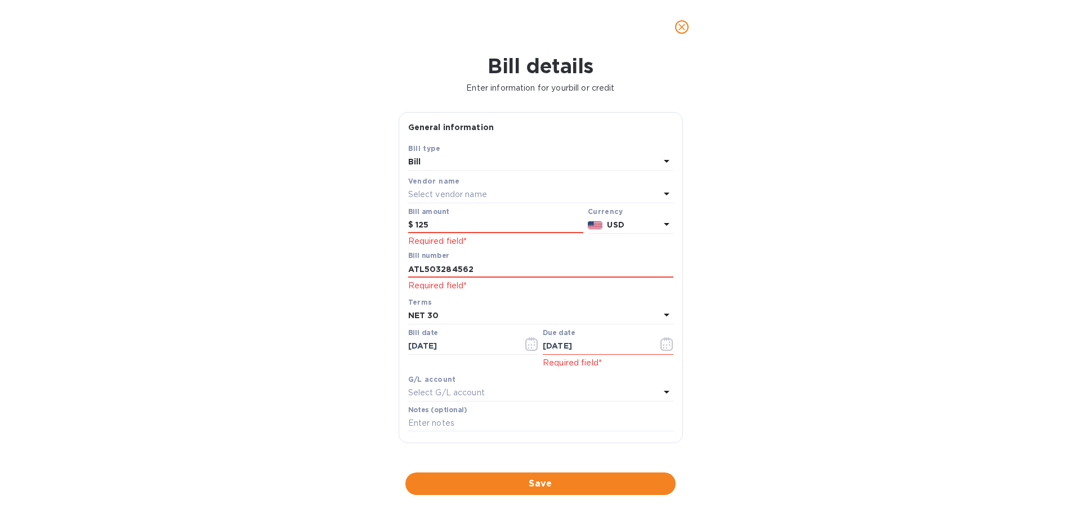
click at [736, 374] on div "Bill details Enter information for your bill or credit General information Save…" at bounding box center [540, 283] width 1081 height 459
click at [664, 351] on icon "button" at bounding box center [666, 344] width 13 height 14
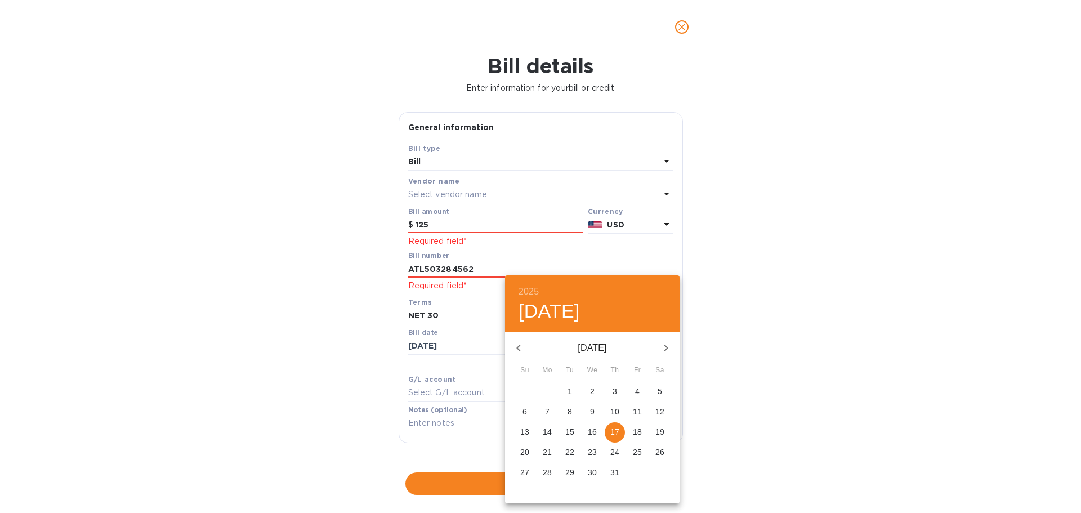
click at [665, 350] on icon "button" at bounding box center [666, 347] width 4 height 7
click at [638, 431] on p "15" at bounding box center [637, 431] width 9 height 11
type input "08/15/2025"
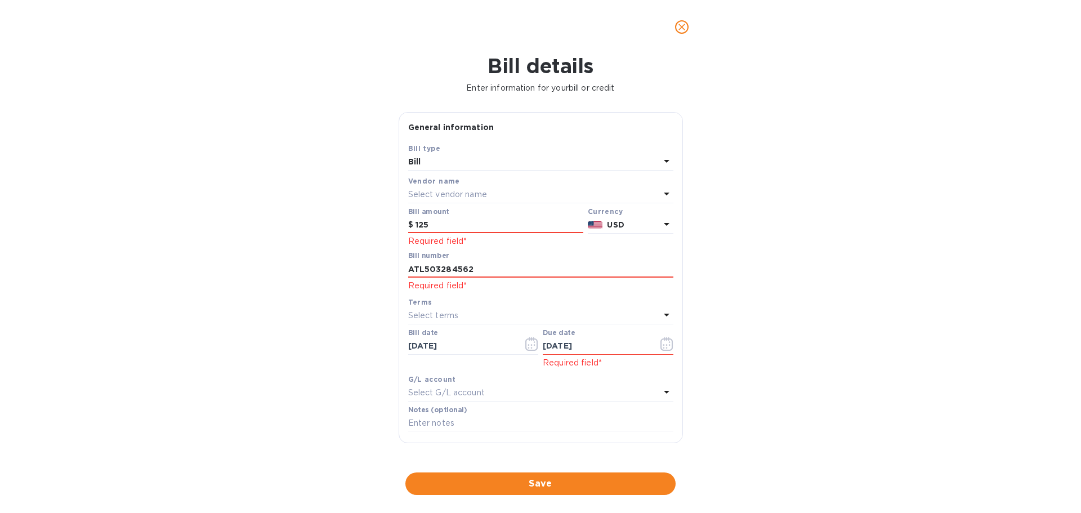
click at [808, 373] on div "Bill details Enter information for your bill or credit General information Save…" at bounding box center [540, 283] width 1081 height 459
click at [501, 277] on input "ATL503284562" at bounding box center [540, 269] width 265 height 17
click at [745, 299] on div "Bill details Enter information for your bill or credit General information Save…" at bounding box center [540, 283] width 1081 height 459
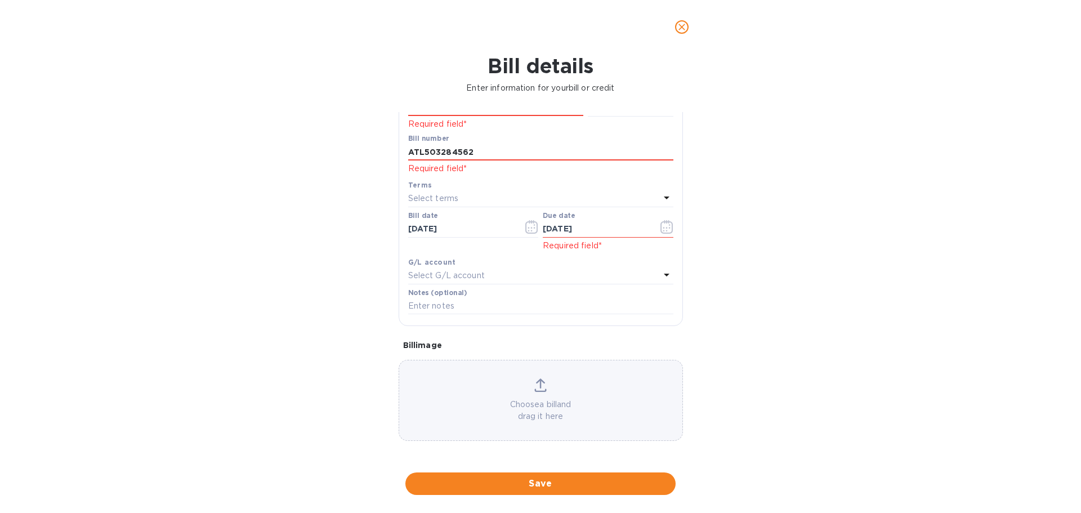
scroll to position [123, 0]
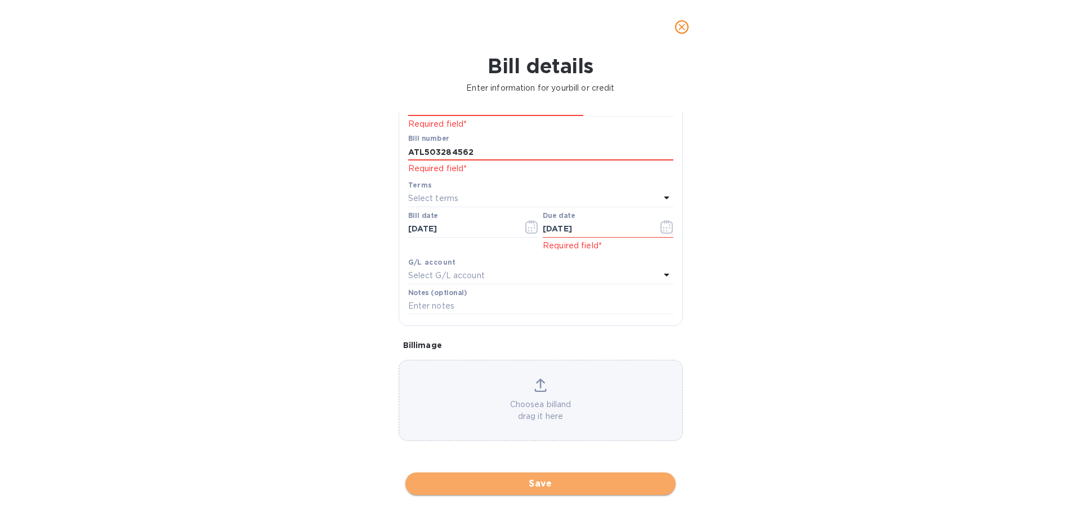
click at [547, 481] on span "Save" at bounding box center [540, 484] width 252 height 14
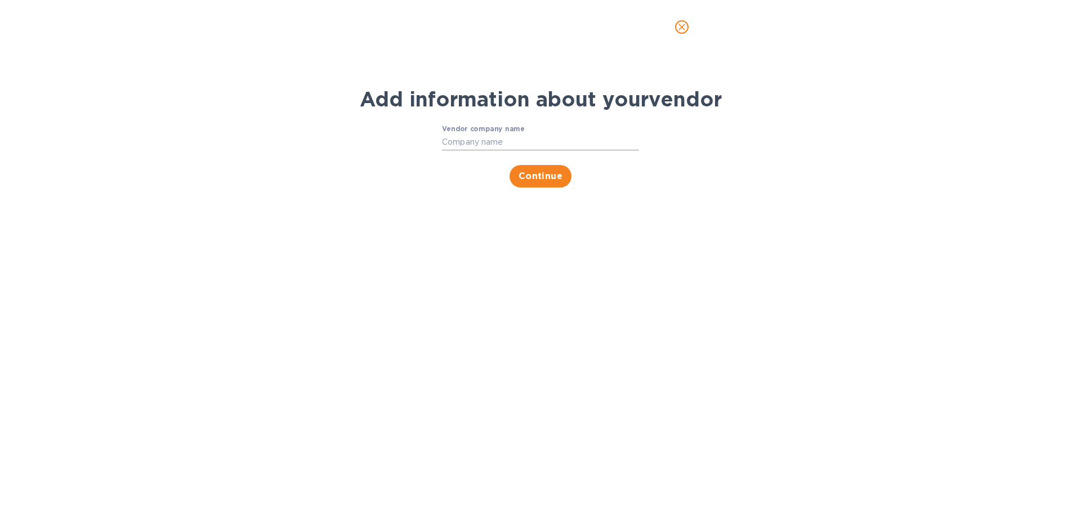
click at [487, 145] on input "Vendor company name" at bounding box center [540, 142] width 197 height 17
type input "Jas Forwarding"
click at [531, 183] on span "Continue" at bounding box center [540, 176] width 44 height 14
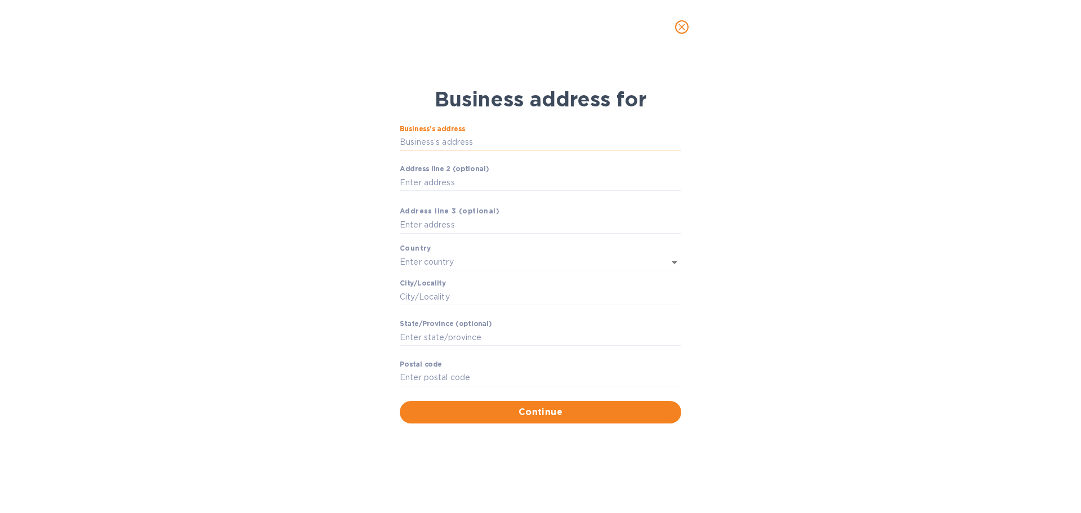
click at [485, 140] on input "Business’s аddress" at bounding box center [540, 142] width 281 height 17
click at [859, 212] on div "Business address for Business’s аddress ​ Аddress line 2 (optional) ​ Аddress l…" at bounding box center [540, 283] width 1081 height 459
click at [682, 25] on icon "close" at bounding box center [681, 26] width 11 height 11
